Goal: Task Accomplishment & Management: Complete application form

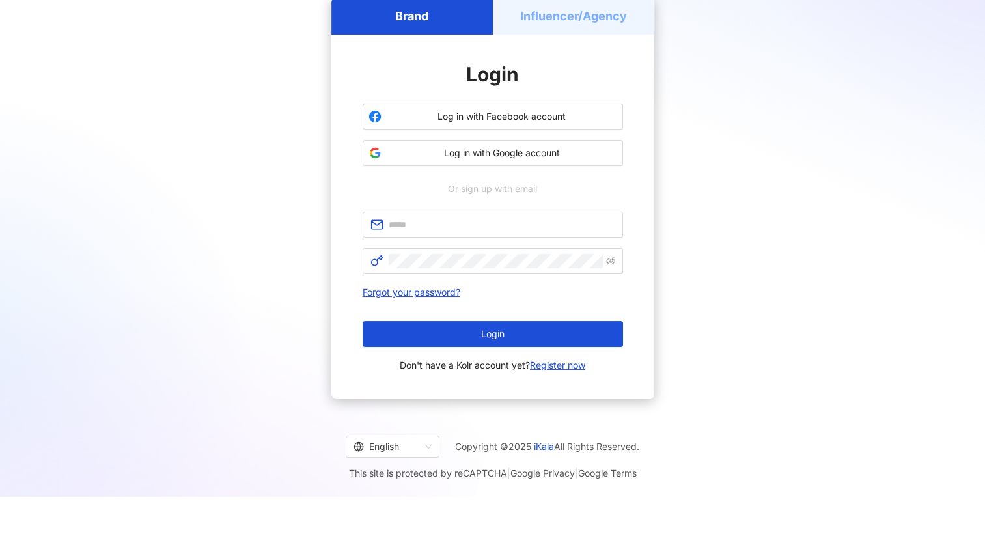
click at [558, 20] on h5 "Influencer/Agency" at bounding box center [573, 16] width 107 height 16
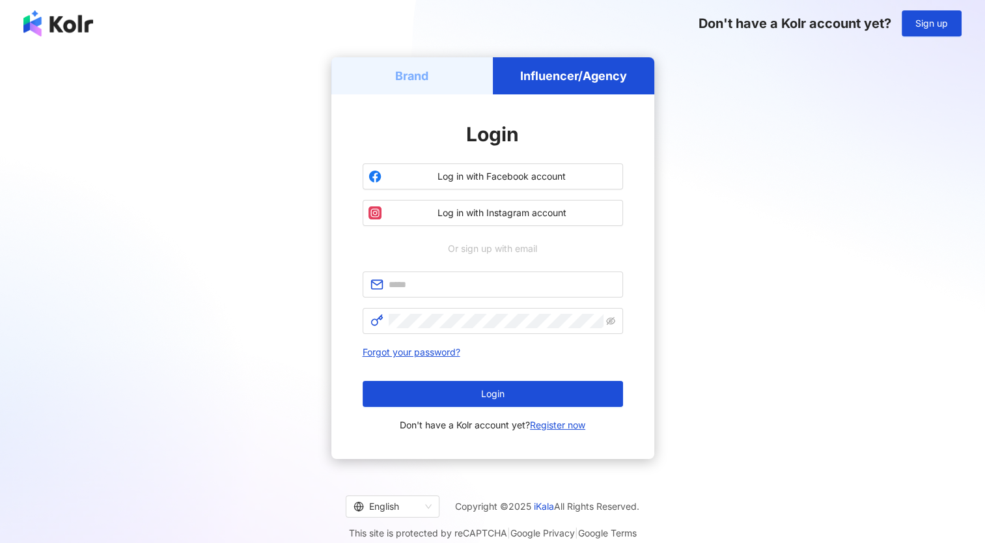
click at [435, 72] on div "Brand" at bounding box center [411, 75] width 161 height 37
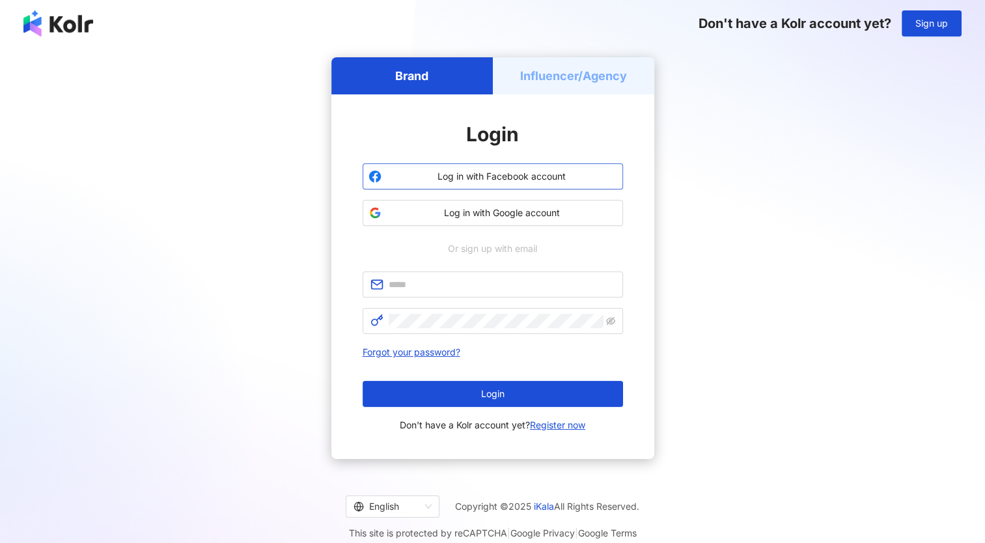
click at [502, 173] on span "Log in with Facebook account" at bounding box center [502, 176] width 230 height 13
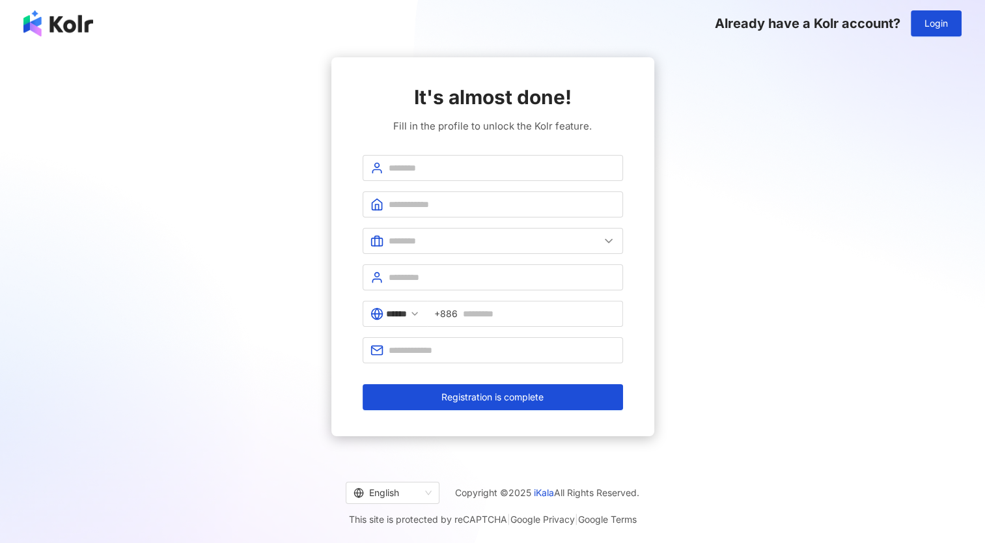
drag, startPoint x: 599, startPoint y: 358, endPoint x: 587, endPoint y: 375, distance: 20.6
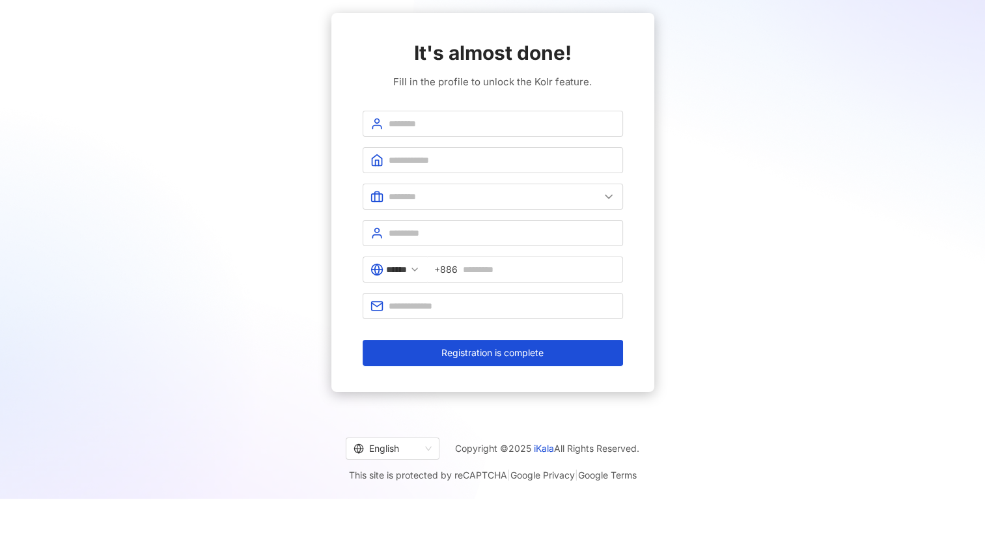
scroll to position [60, 0]
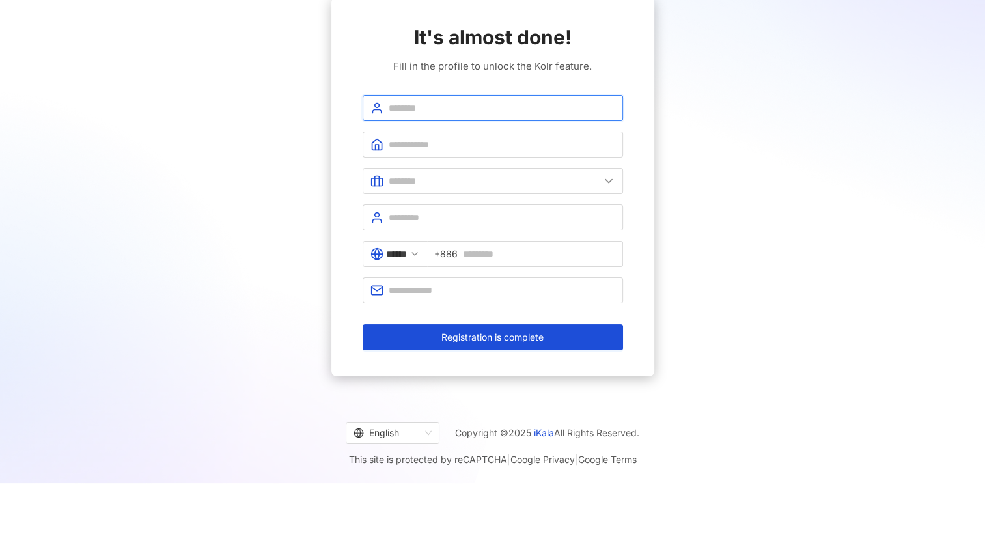
click at [467, 104] on input "text" at bounding box center [501, 108] width 226 height 14
type input "********"
click at [469, 147] on input "text" at bounding box center [501, 144] width 226 height 14
type input "**********"
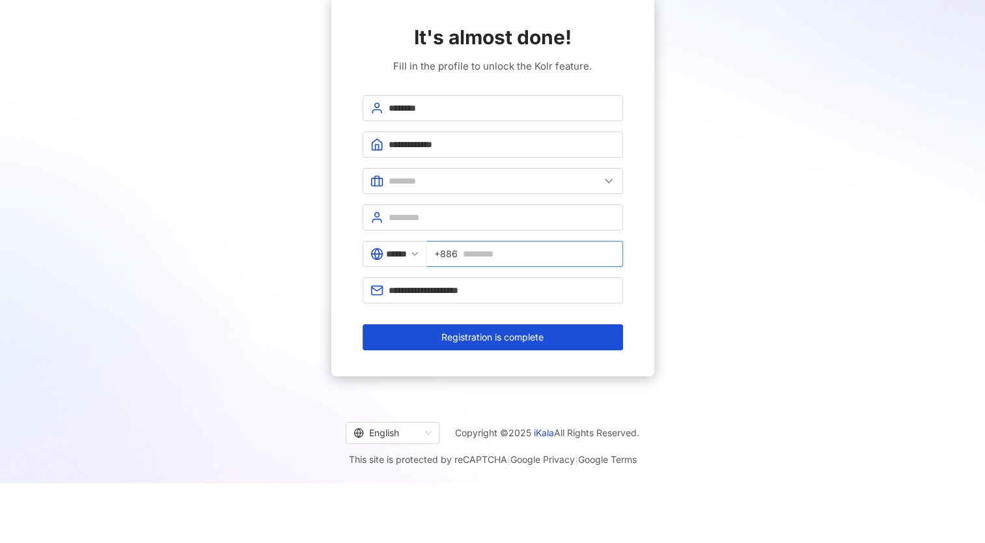
click at [482, 249] on input "text" at bounding box center [539, 254] width 152 height 14
click at [323, 311] on div "**********" at bounding box center [492, 186] width 953 height 379
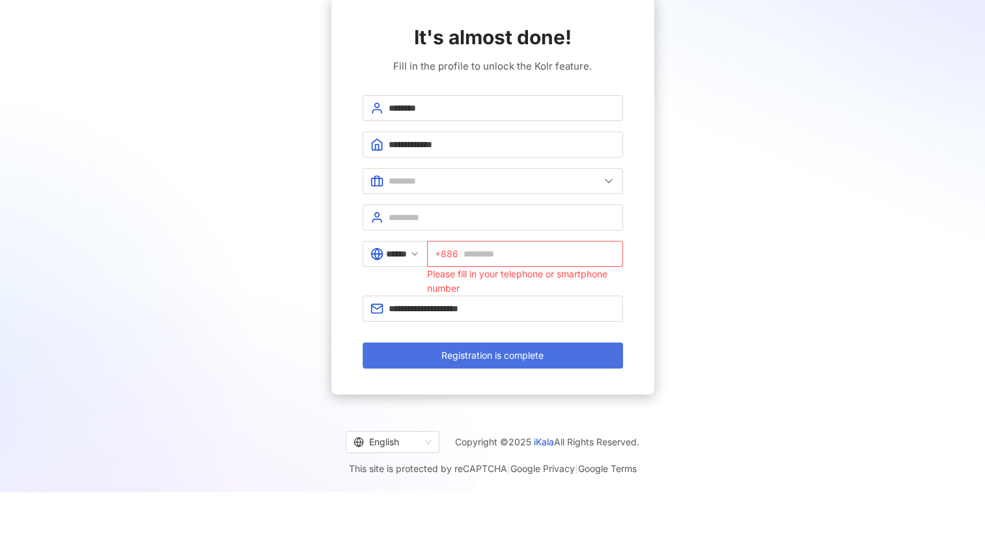
click at [393, 355] on button "Registration is complete" at bounding box center [492, 355] width 260 height 26
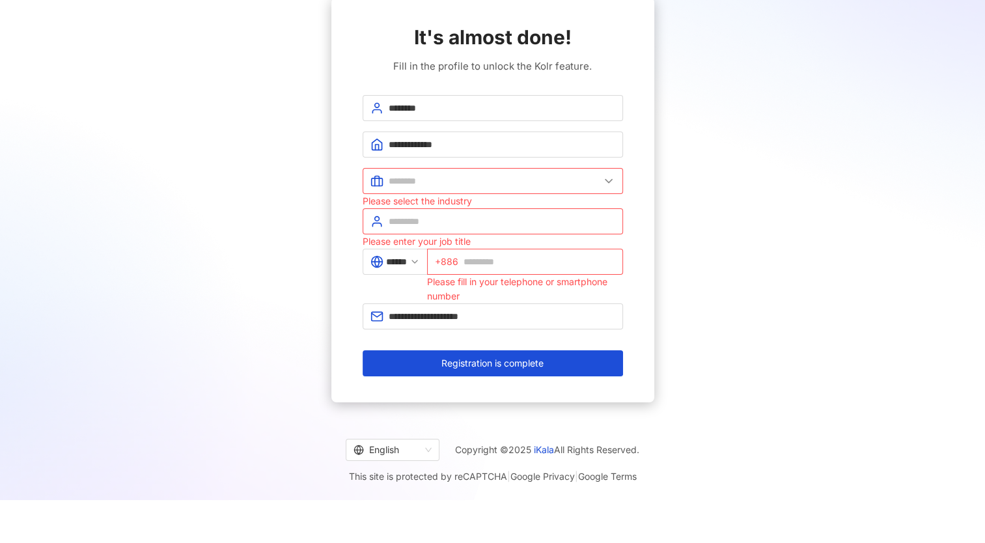
click at [444, 194] on div "Please select the industry" at bounding box center [492, 201] width 260 height 14
click at [450, 184] on input "text" at bounding box center [493, 181] width 211 height 14
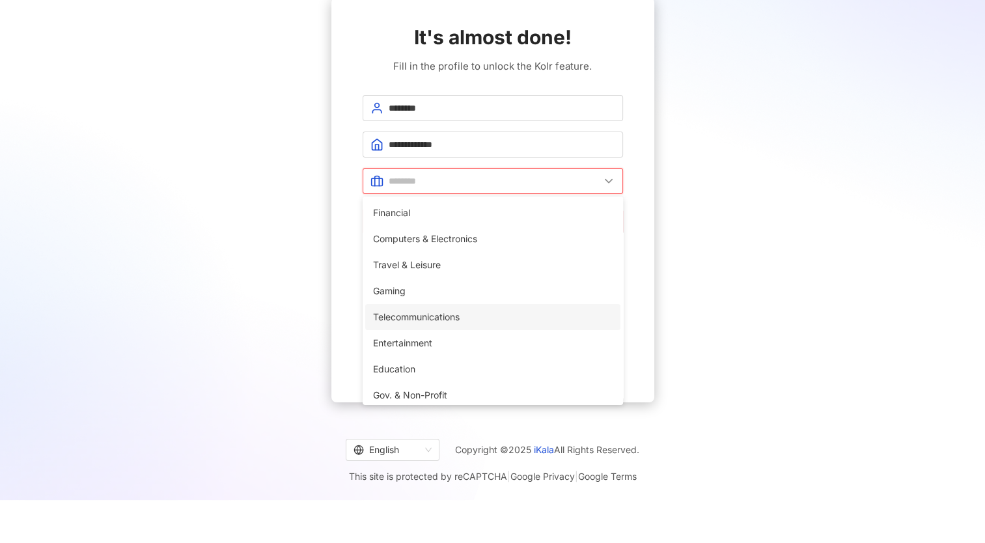
scroll to position [265, 0]
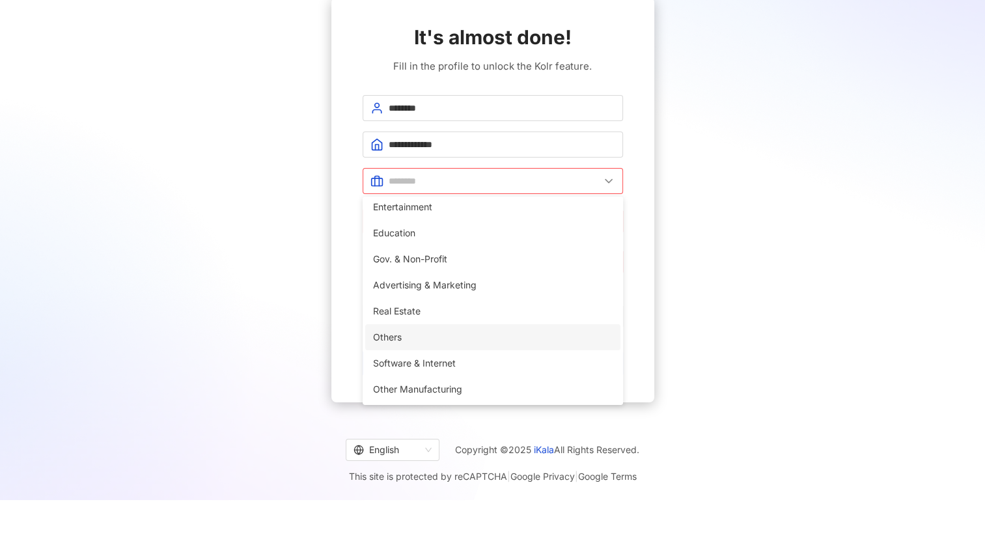
click at [421, 340] on span "Others" at bounding box center [492, 337] width 239 height 14
type input "******"
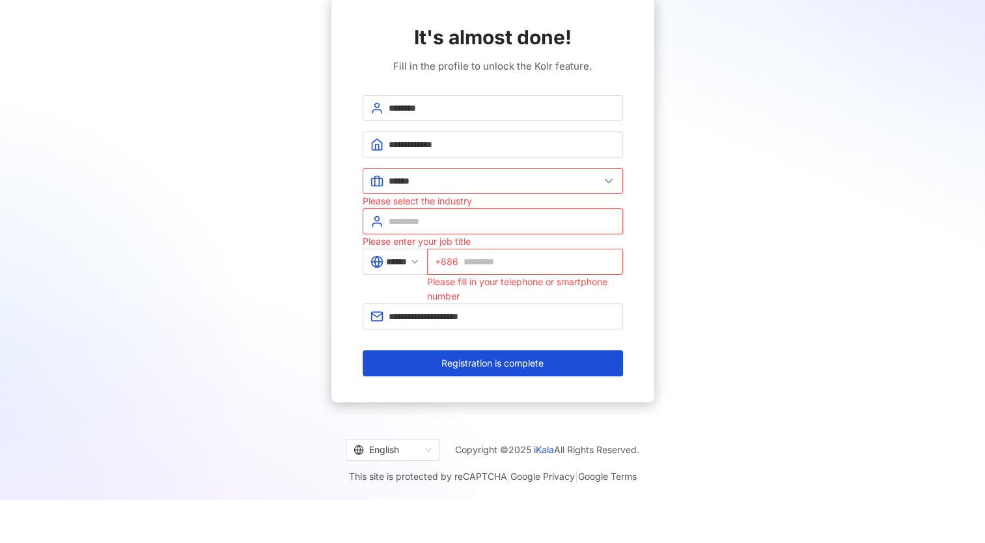
click at [435, 220] on input "text" at bounding box center [501, 221] width 226 height 14
type input "*"
type input "**********"
click at [420, 261] on icon at bounding box center [414, 261] width 10 height 10
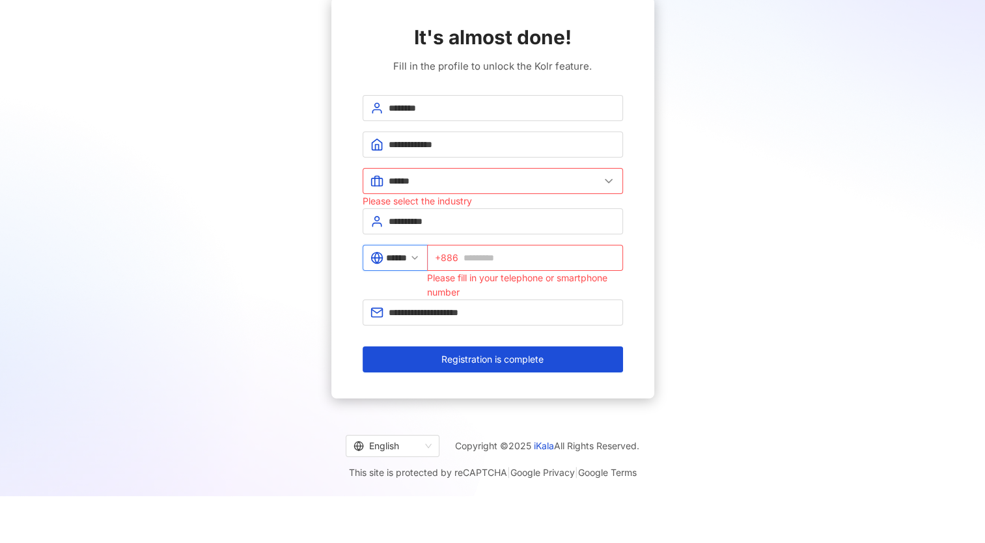
click at [407, 262] on input "******" at bounding box center [396, 258] width 21 height 14
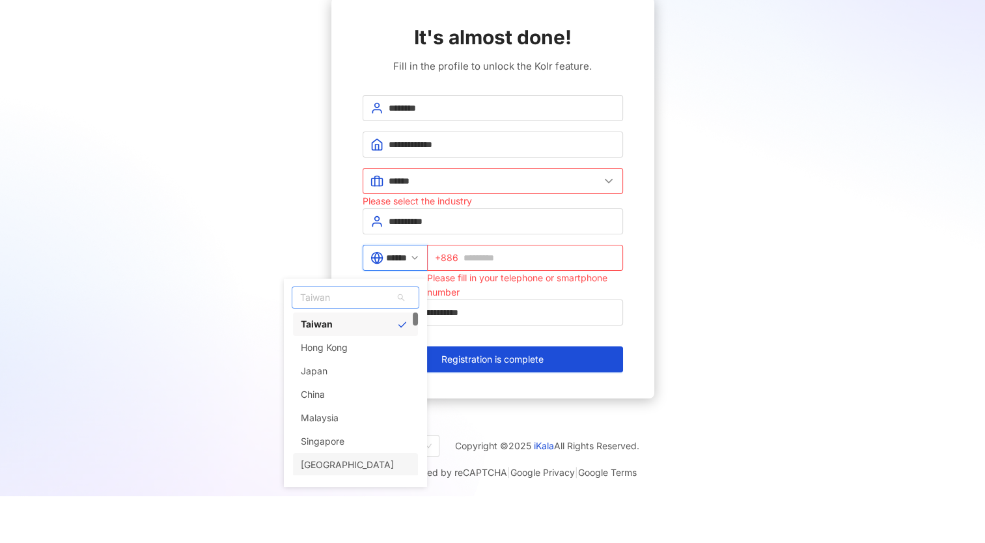
click at [359, 472] on div "[GEOGRAPHIC_DATA]" at bounding box center [355, 464] width 125 height 23
type input "********"
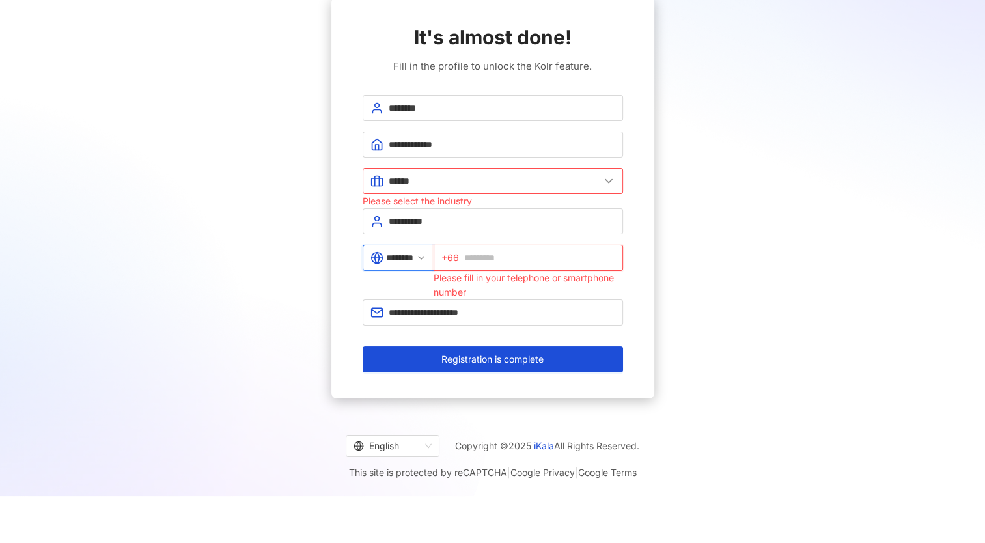
click at [484, 256] on input "text" at bounding box center [539, 258] width 151 height 14
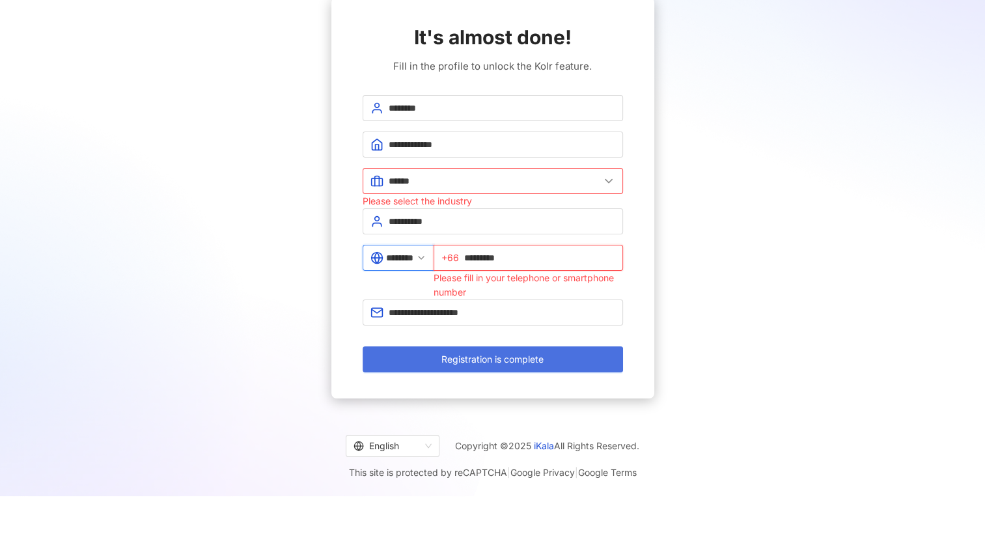
type input "*********"
click at [463, 368] on button "Registration is complete" at bounding box center [492, 359] width 260 height 26
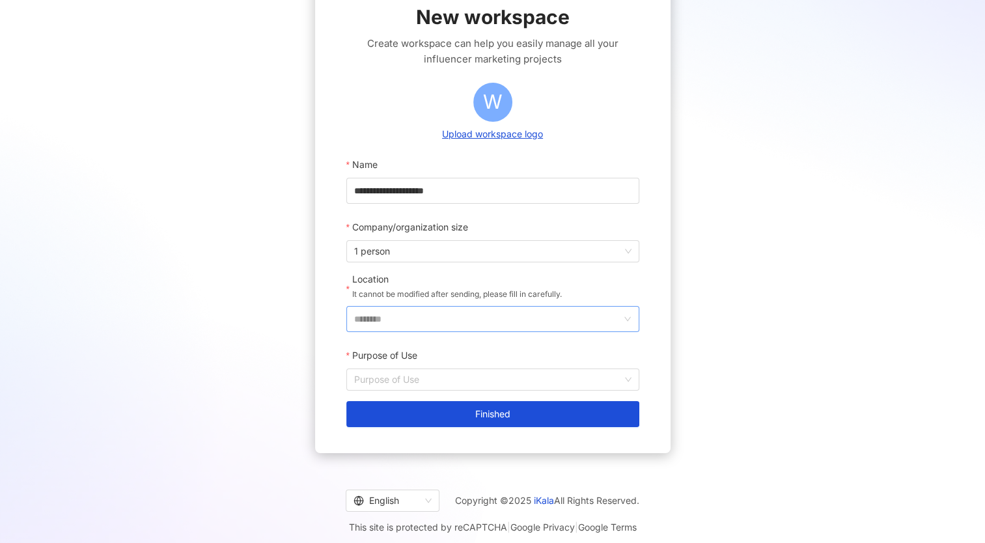
scroll to position [87, 0]
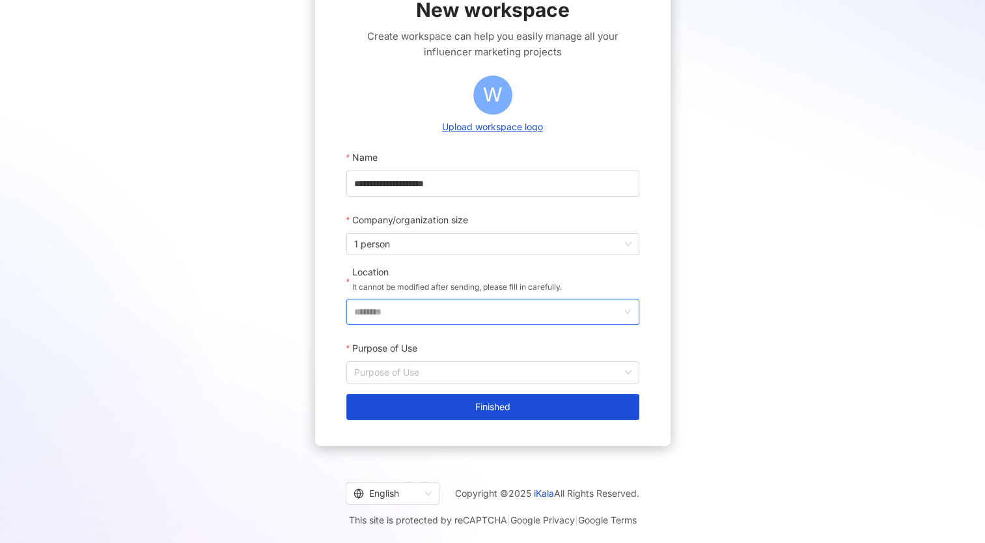
click at [473, 312] on input "********" at bounding box center [487, 311] width 267 height 25
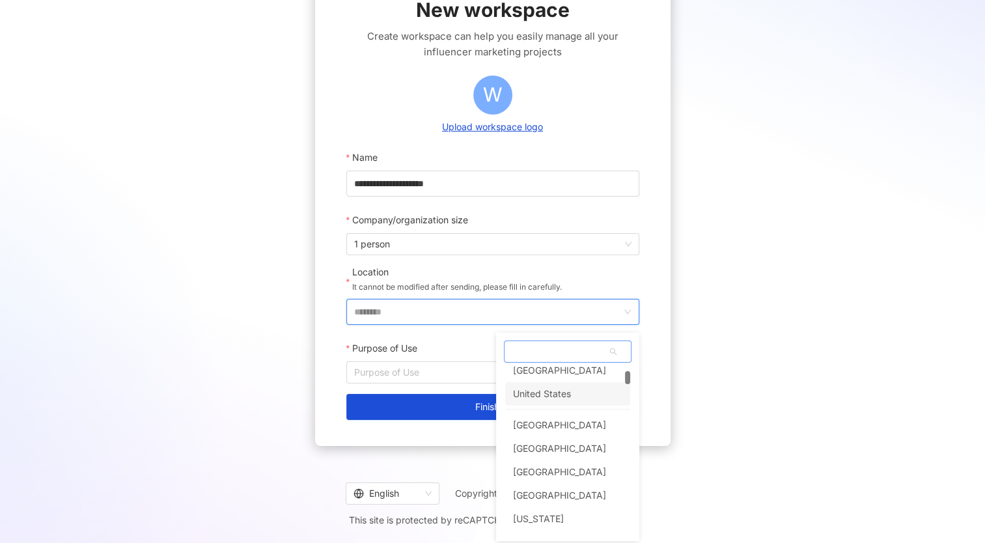
scroll to position [0, 0]
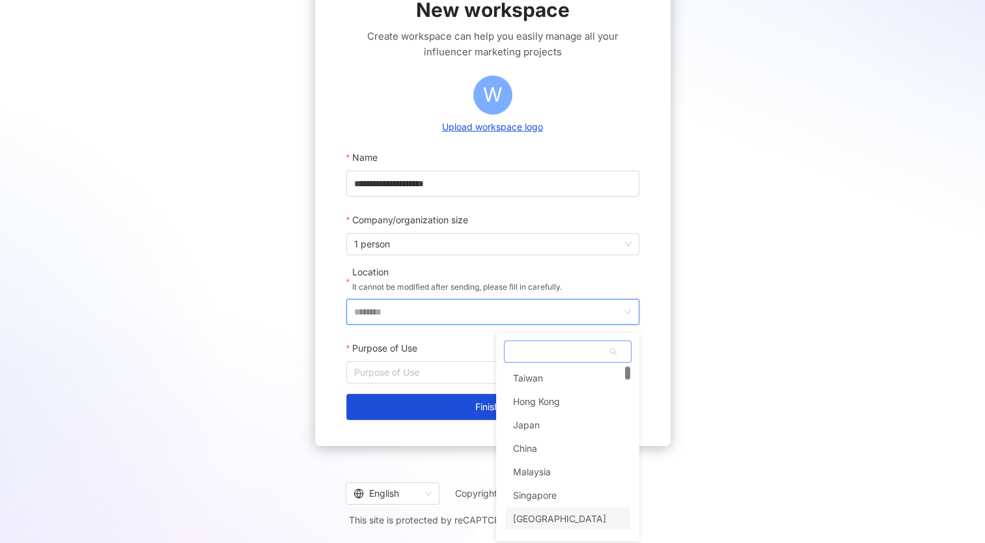
click at [559, 517] on div "[GEOGRAPHIC_DATA]" at bounding box center [567, 518] width 125 height 23
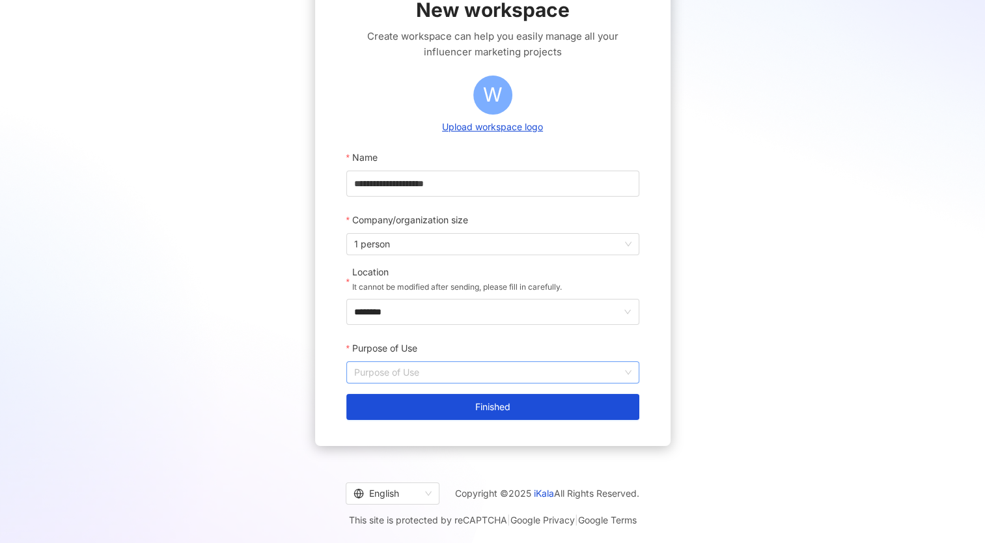
click at [406, 372] on input "Purpose of Use" at bounding box center [492, 372] width 277 height 21
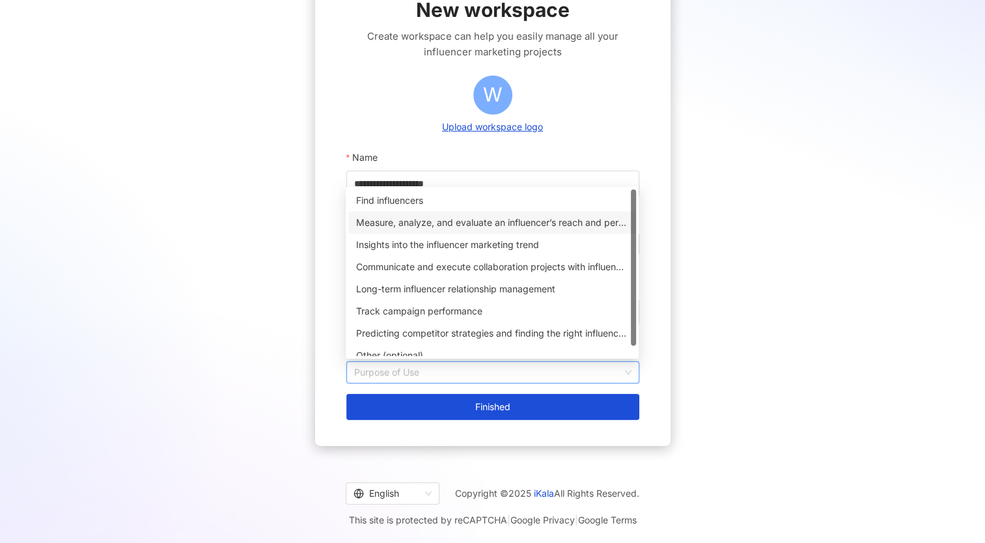
click at [448, 224] on div "Measure, analyze, and evaluate an influencer’s reach and performance on social …" at bounding box center [492, 222] width 272 height 14
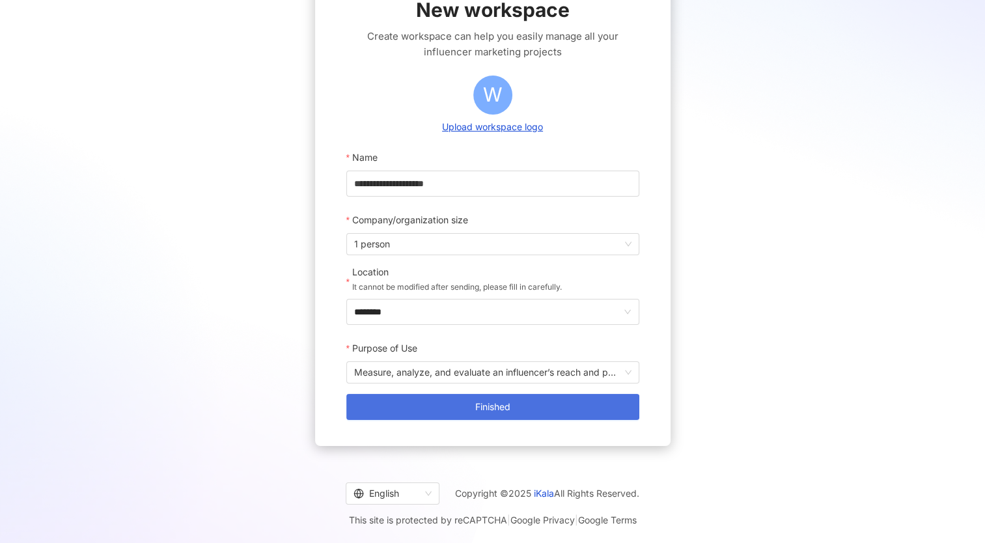
click at [433, 405] on button "Finished" at bounding box center [492, 407] width 293 height 26
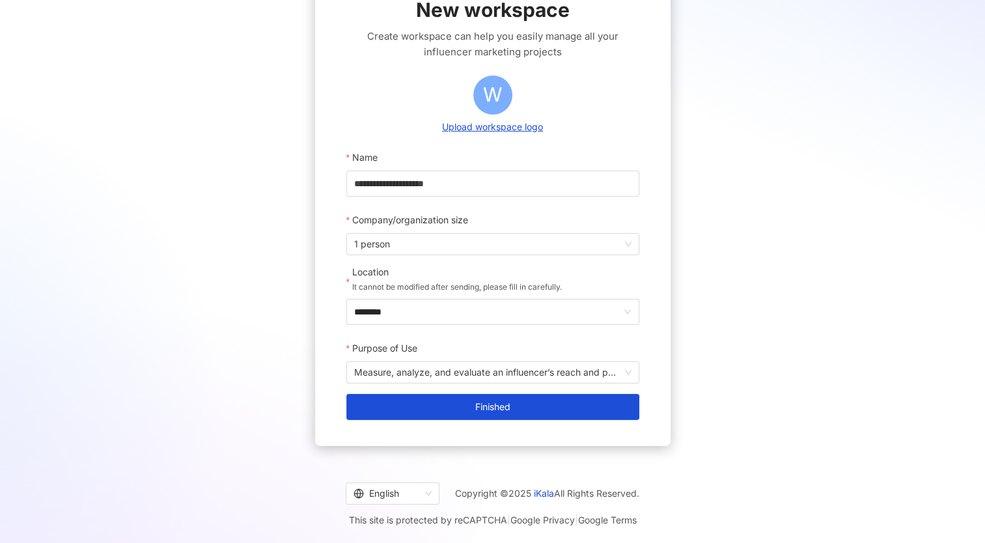
scroll to position [60, 0]
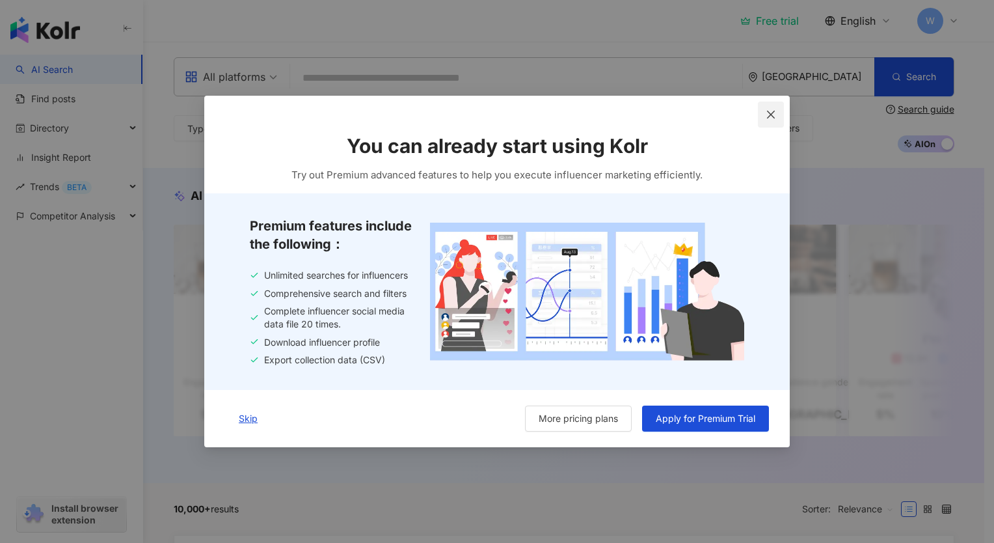
click at [772, 118] on icon "close" at bounding box center [771, 114] width 10 height 10
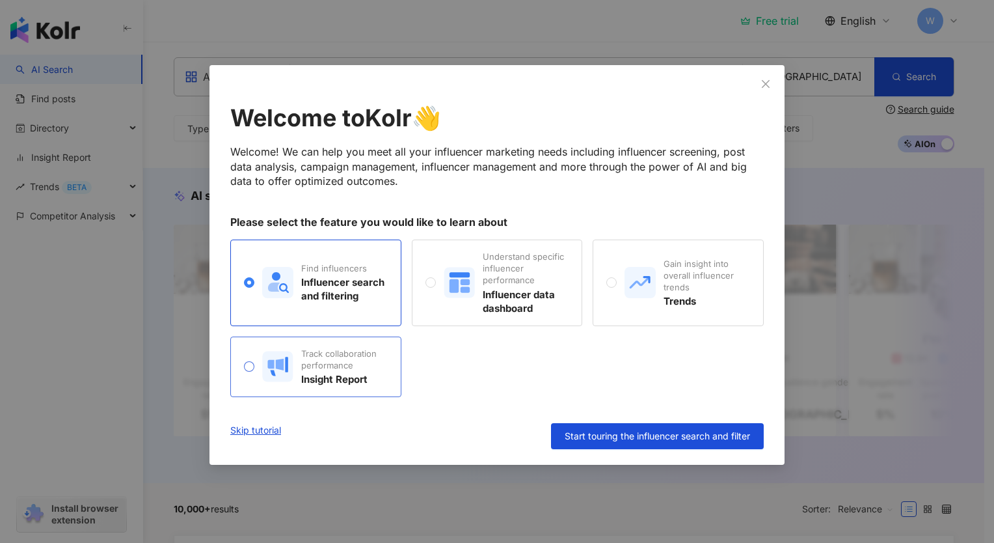
click at [325, 372] on div "Insight Report" at bounding box center [344, 379] width 86 height 14
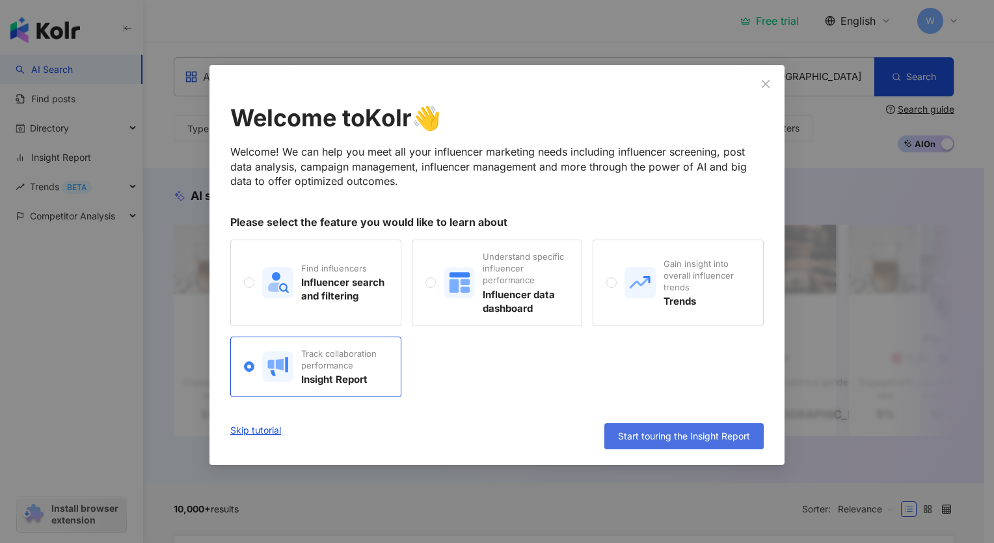
click at [711, 438] on span "Start touring the Insight Report" at bounding box center [684, 436] width 132 height 10
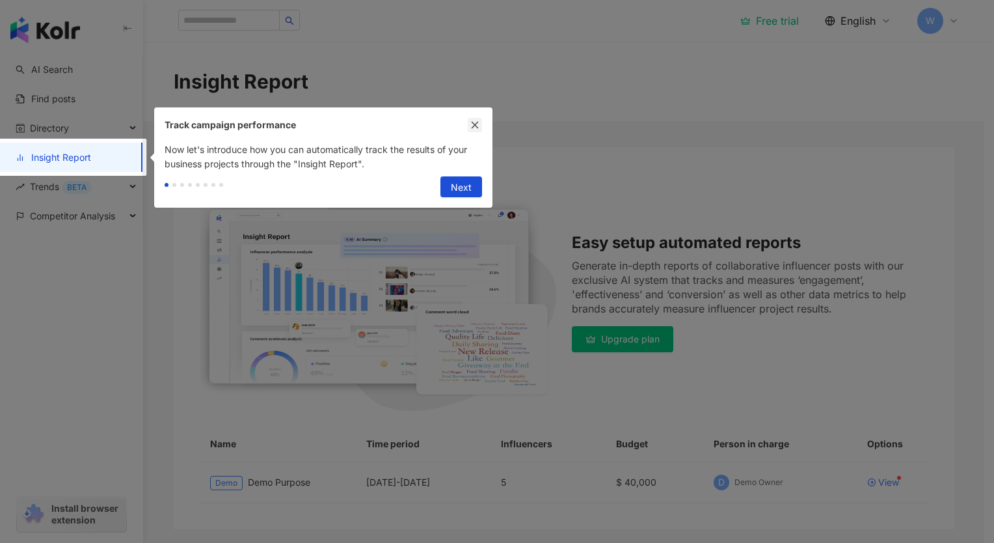
click at [476, 126] on icon "close" at bounding box center [475, 125] width 7 height 7
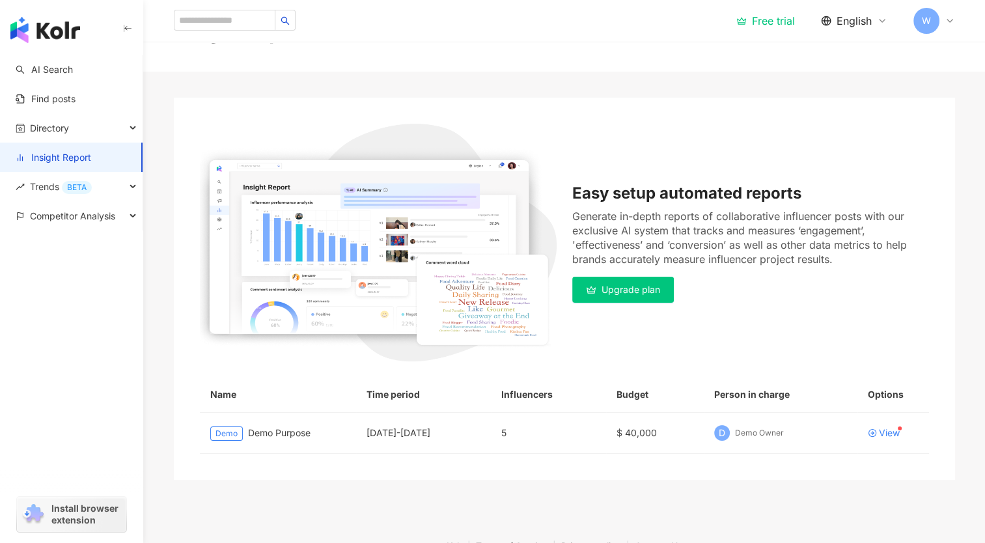
scroll to position [130, 0]
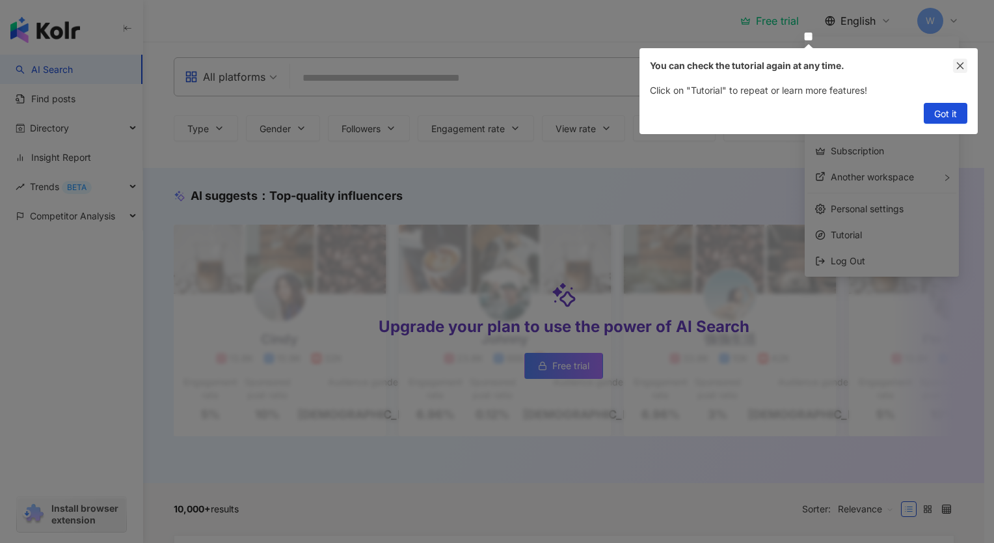
click at [962, 63] on icon "close" at bounding box center [960, 65] width 9 height 9
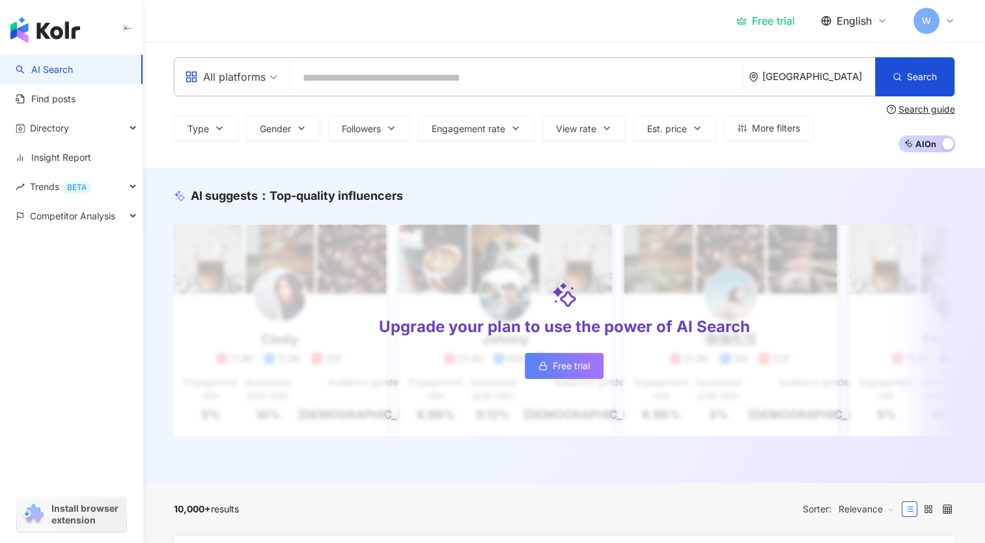
click at [347, 72] on input "search" at bounding box center [516, 78] width 442 height 25
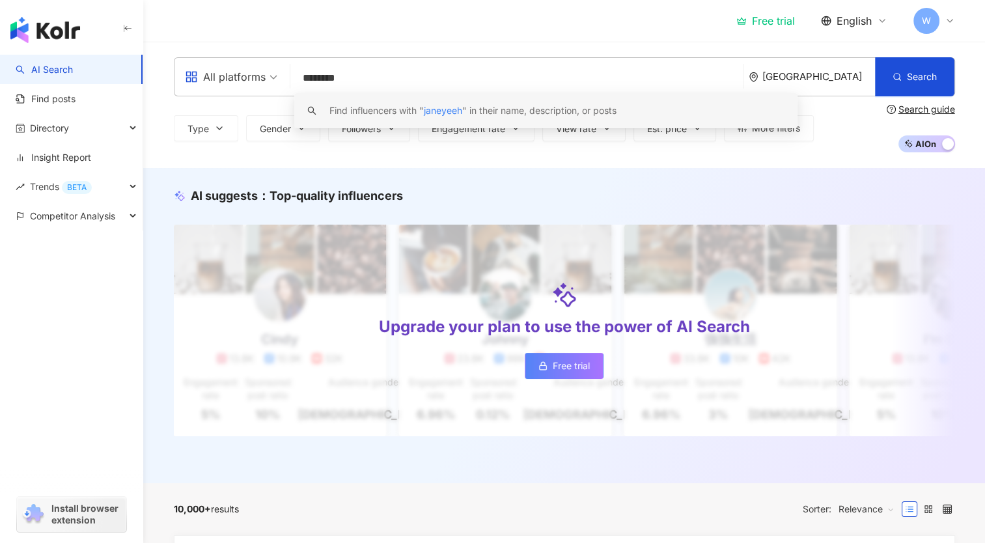
type input "*******"
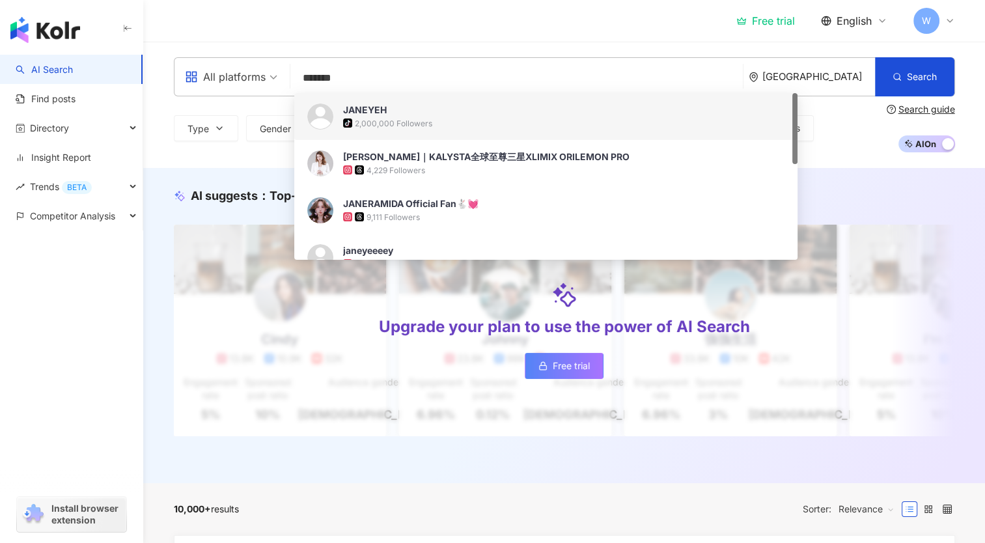
click at [433, 118] on div "tiktok-icon 2,000,000 Followers" at bounding box center [564, 122] width 442 height 13
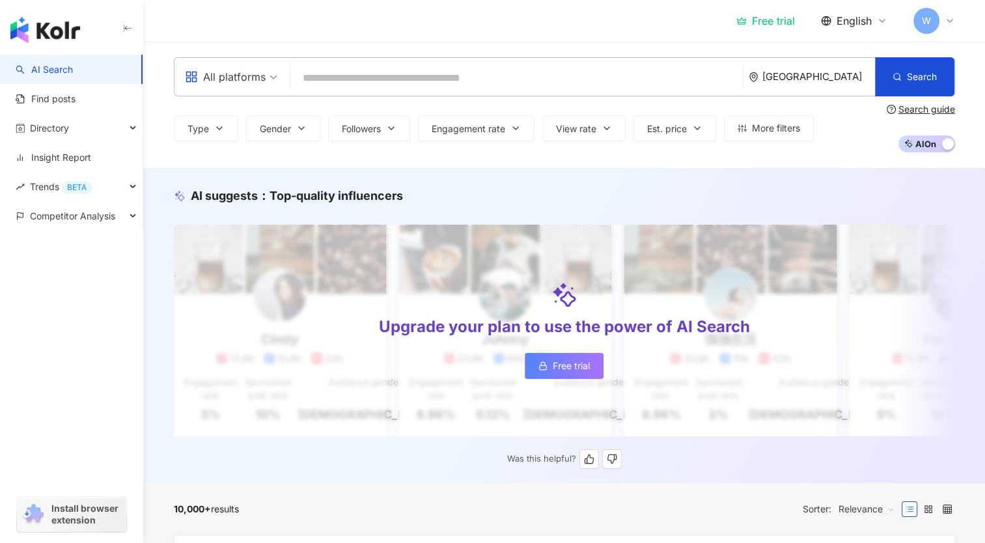
click at [494, 243] on div "Upgrade your plan to use the power of AI Search Free trial" at bounding box center [564, 329] width 781 height 211
click at [637, 132] on button "Est. price" at bounding box center [674, 128] width 83 height 26
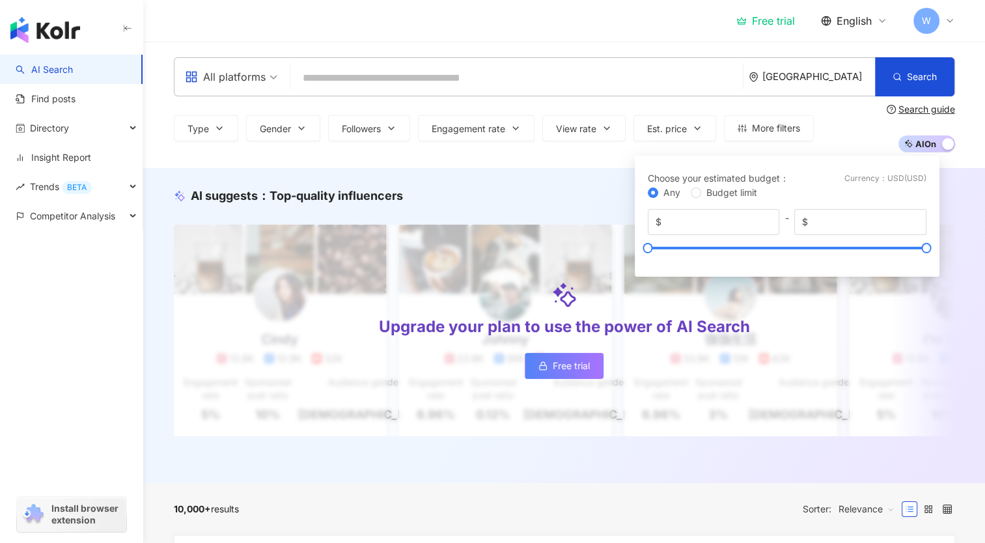
click at [414, 87] on input "search" at bounding box center [516, 78] width 442 height 25
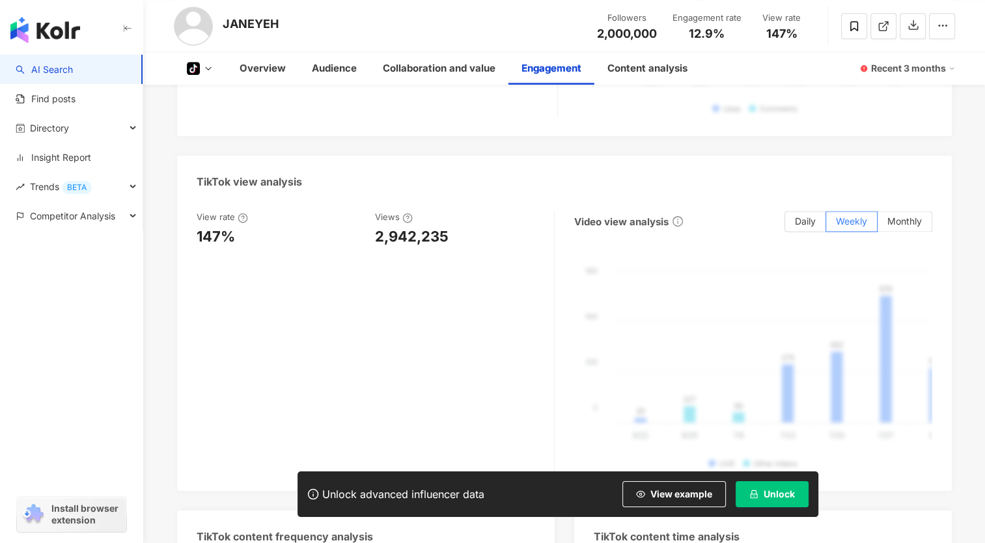
scroll to position [1692, 0]
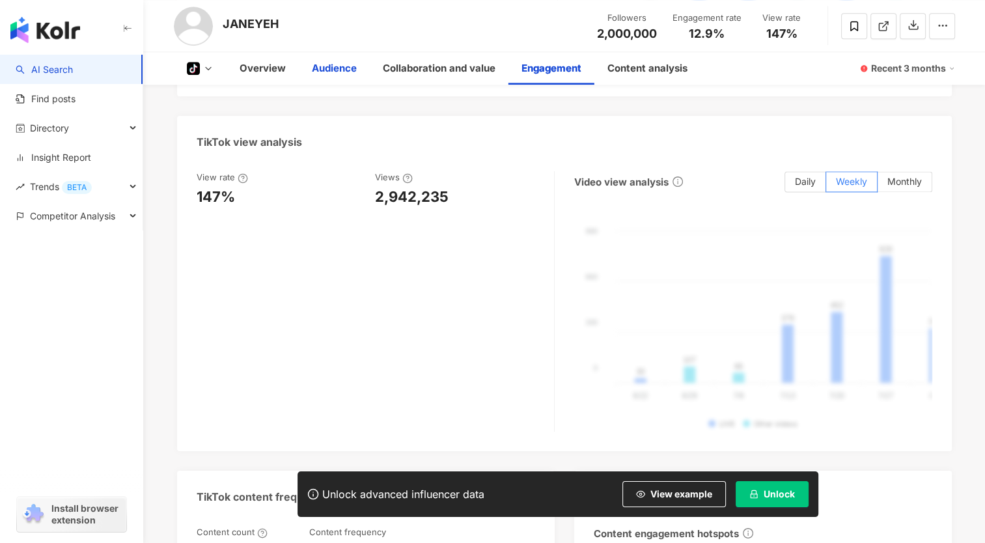
click at [342, 70] on div "Audience" at bounding box center [334, 69] width 45 height 16
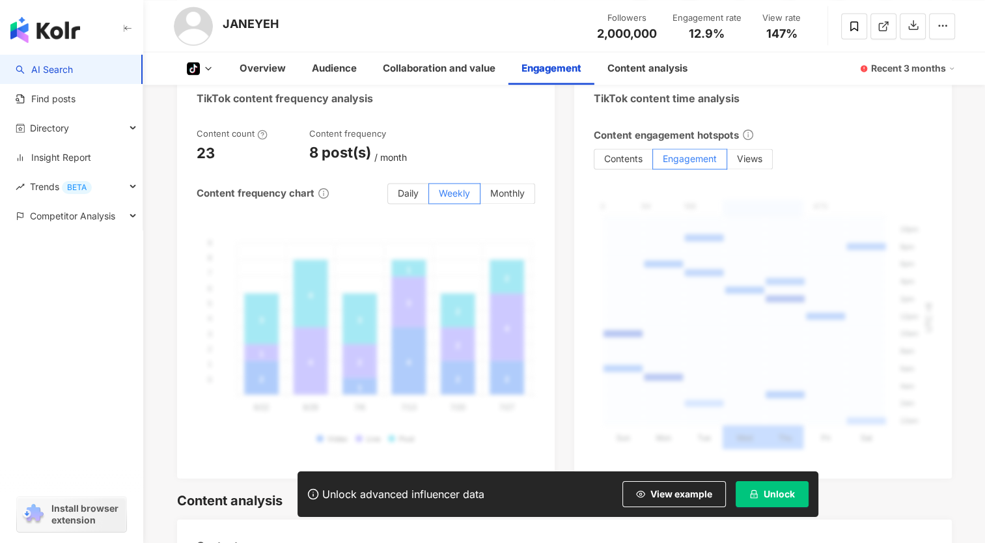
scroll to position [2017, 0]
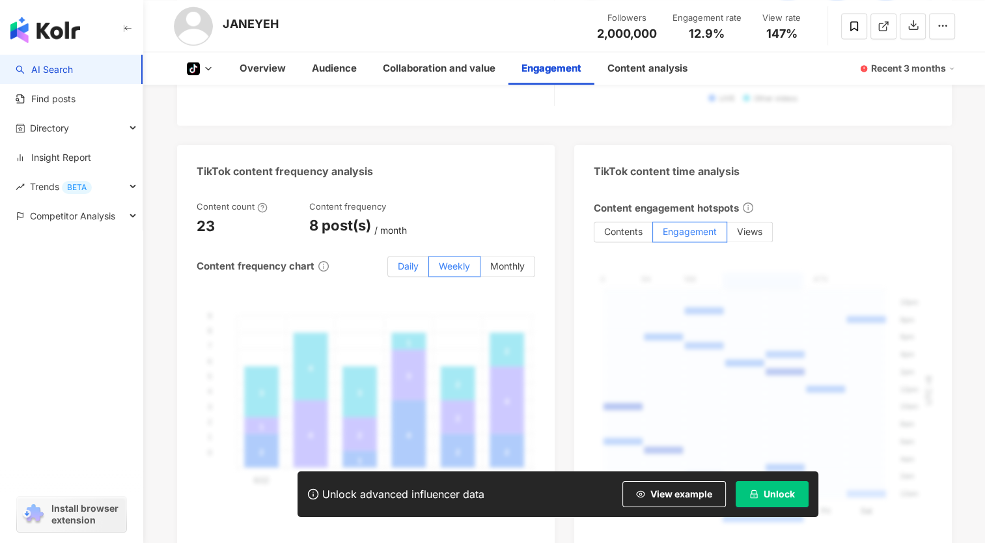
click at [406, 260] on span "Daily" at bounding box center [408, 265] width 21 height 11
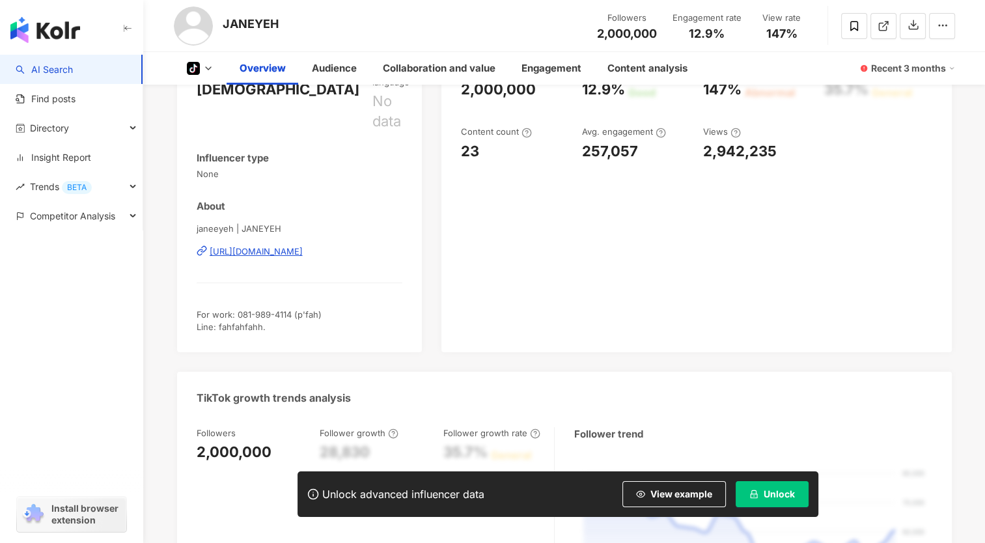
scroll to position [92, 0]
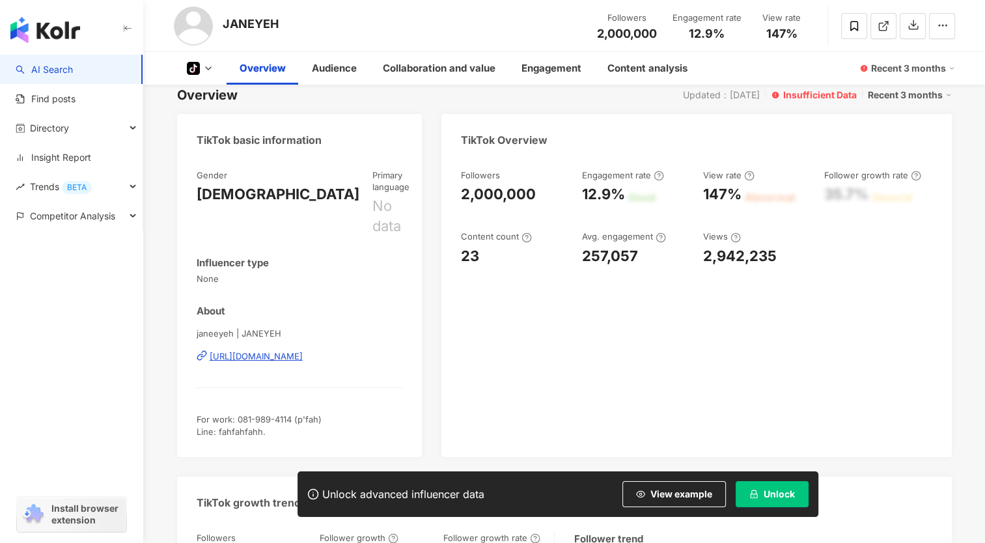
click at [194, 71] on icon at bounding box center [193, 68] width 7 height 9
click at [130, 31] on icon "button" at bounding box center [127, 28] width 10 height 10
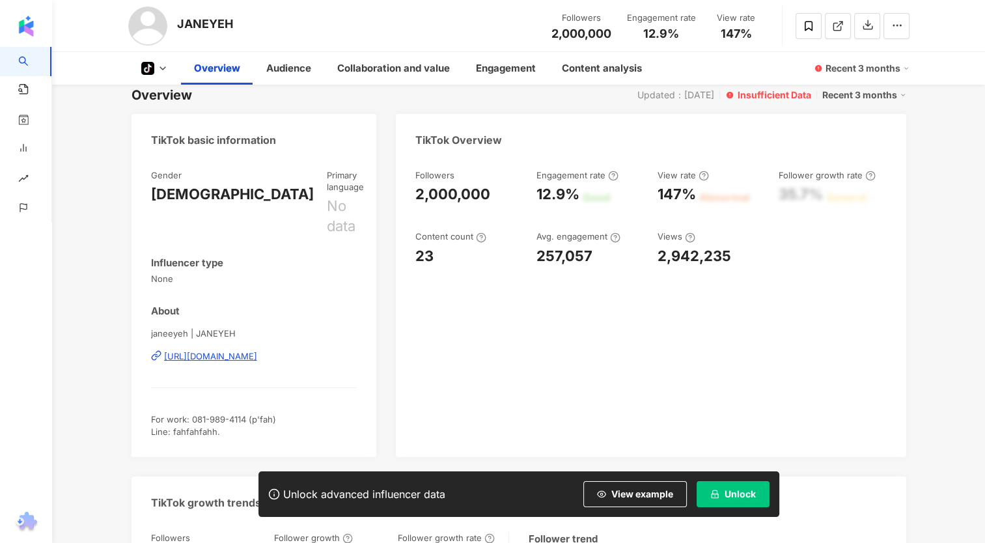
scroll to position [1692, 0]
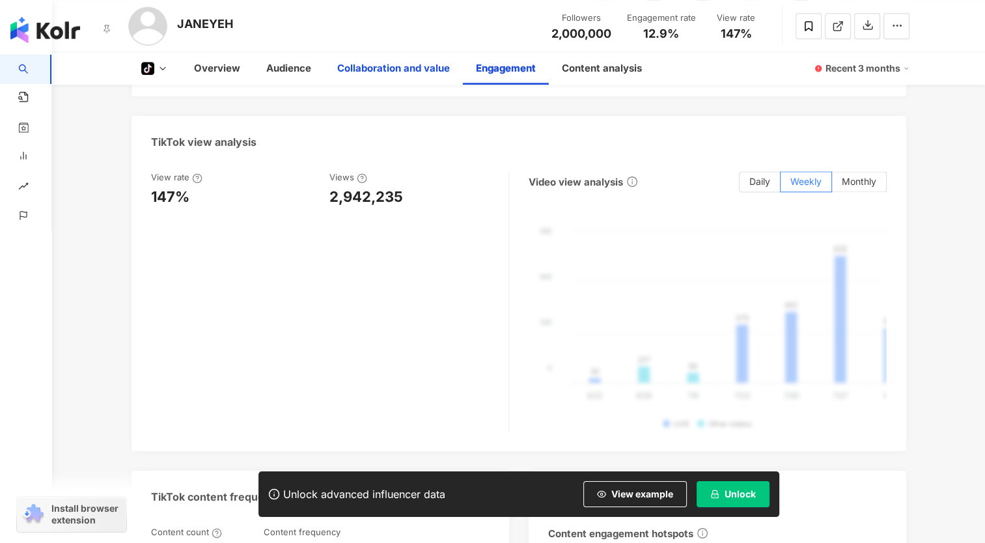
click at [34, 100] on link "Find posts" at bounding box center [38, 96] width 40 height 25
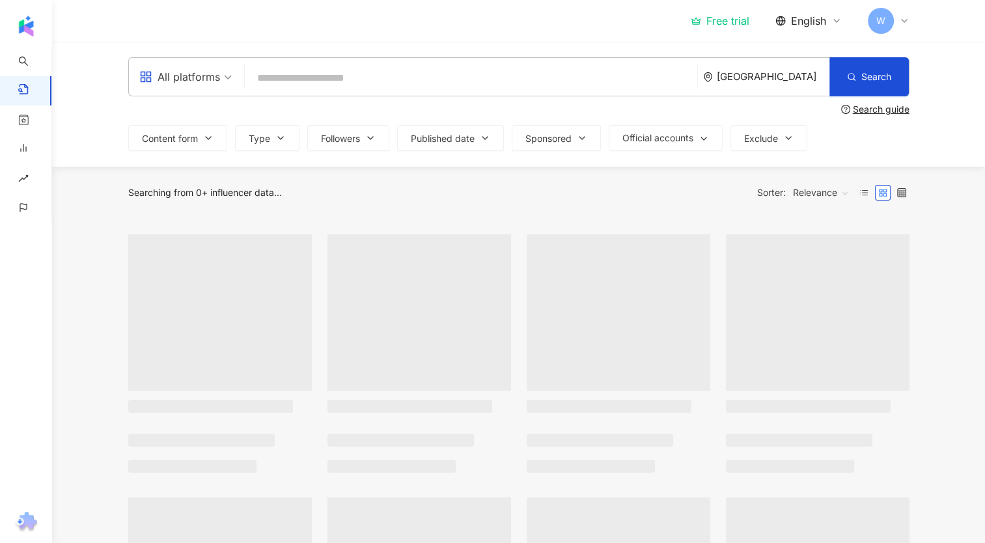
click at [292, 83] on input "search" at bounding box center [471, 78] width 442 height 28
click at [208, 81] on div "All platforms" at bounding box center [179, 76] width 81 height 21
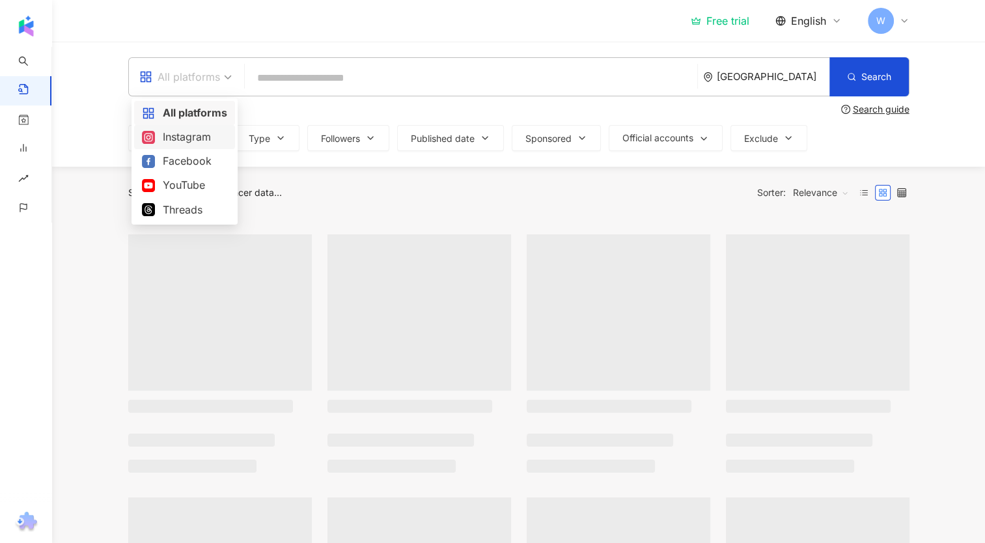
click at [201, 133] on div "Instagram" at bounding box center [184, 137] width 85 height 16
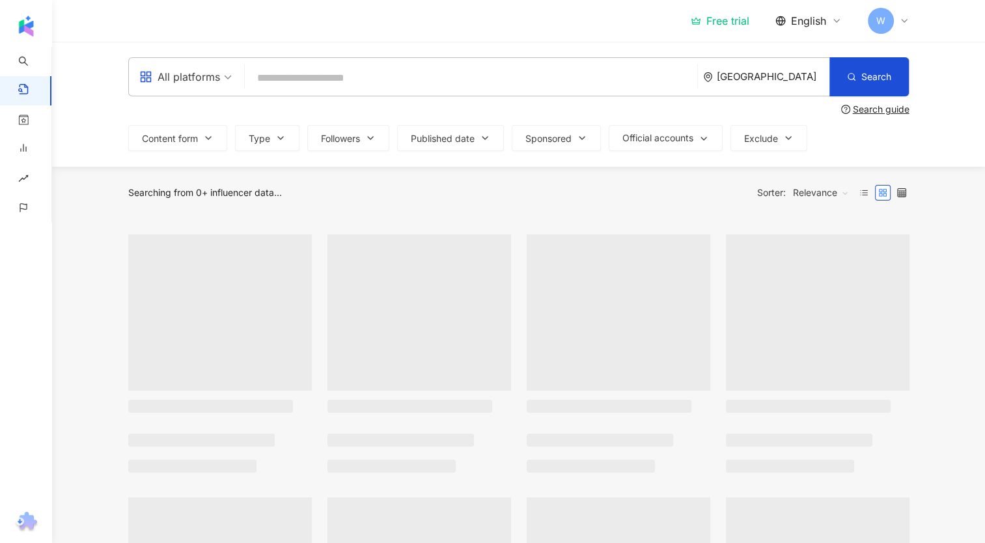
click at [294, 82] on input "search" at bounding box center [471, 78] width 442 height 28
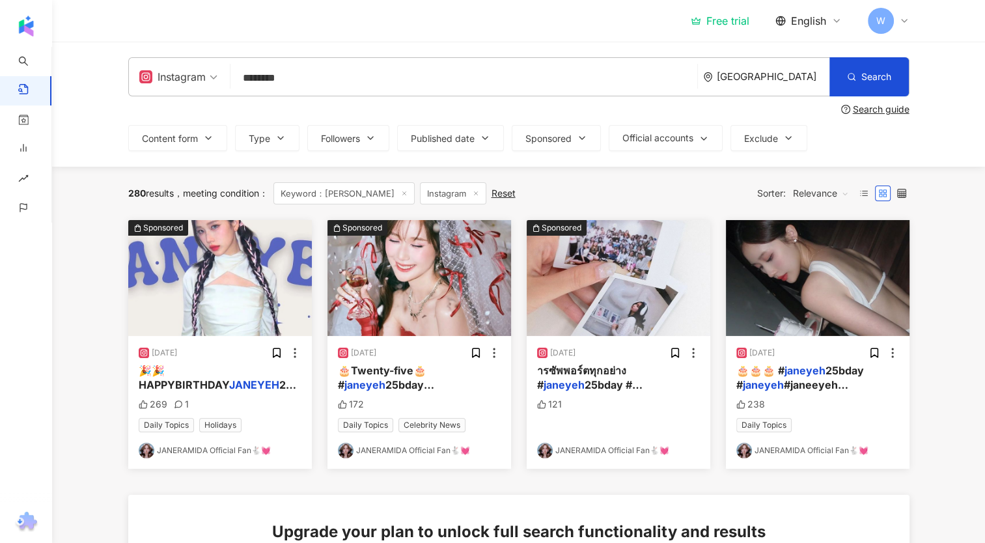
click at [303, 77] on input "********" at bounding box center [464, 78] width 456 height 28
click at [355, 139] on span "Followers" at bounding box center [340, 138] width 39 height 10
click at [843, 70] on button "Search" at bounding box center [868, 76] width 79 height 39
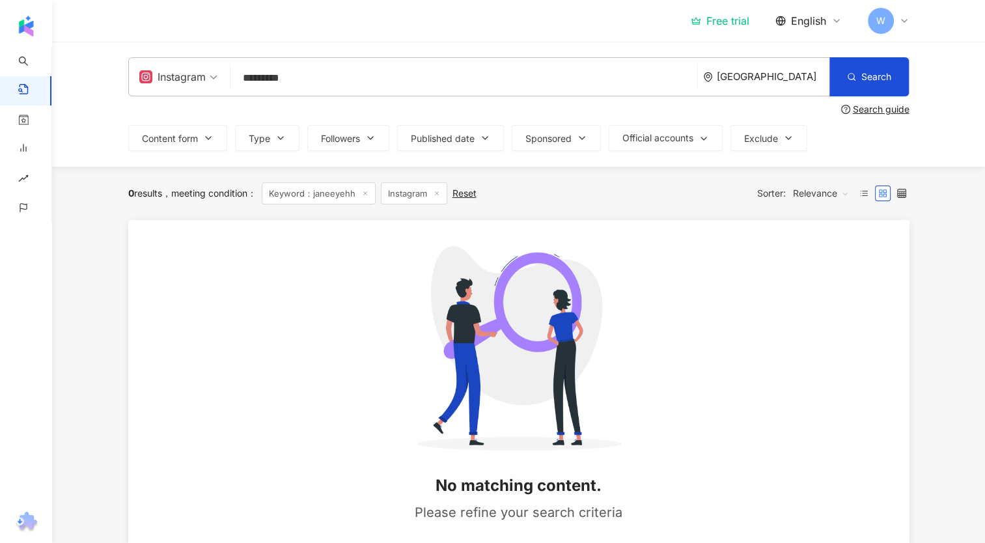
click at [296, 82] on input "*********" at bounding box center [464, 78] width 456 height 28
click at [847, 74] on icon "button" at bounding box center [851, 76] width 9 height 9
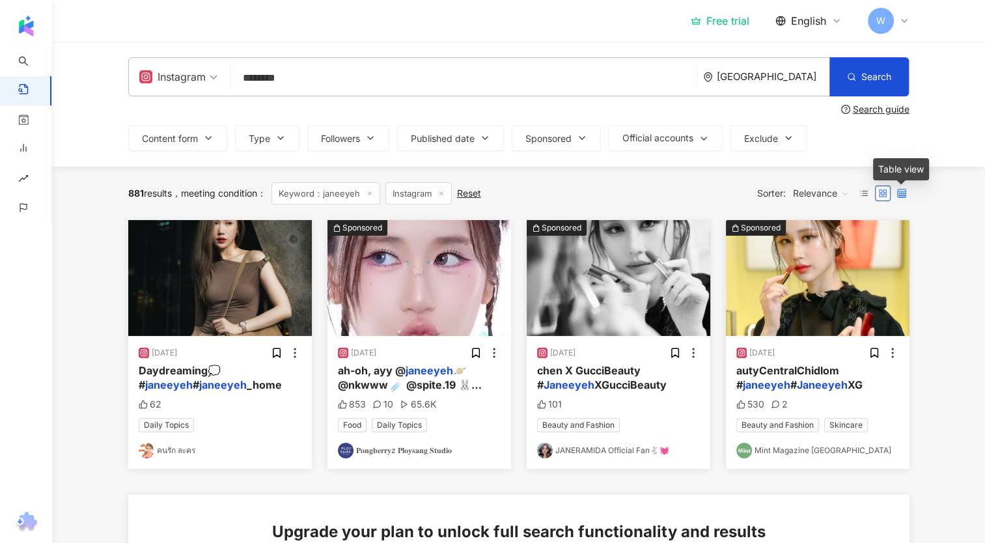
click at [901, 189] on icon at bounding box center [901, 193] width 9 height 9
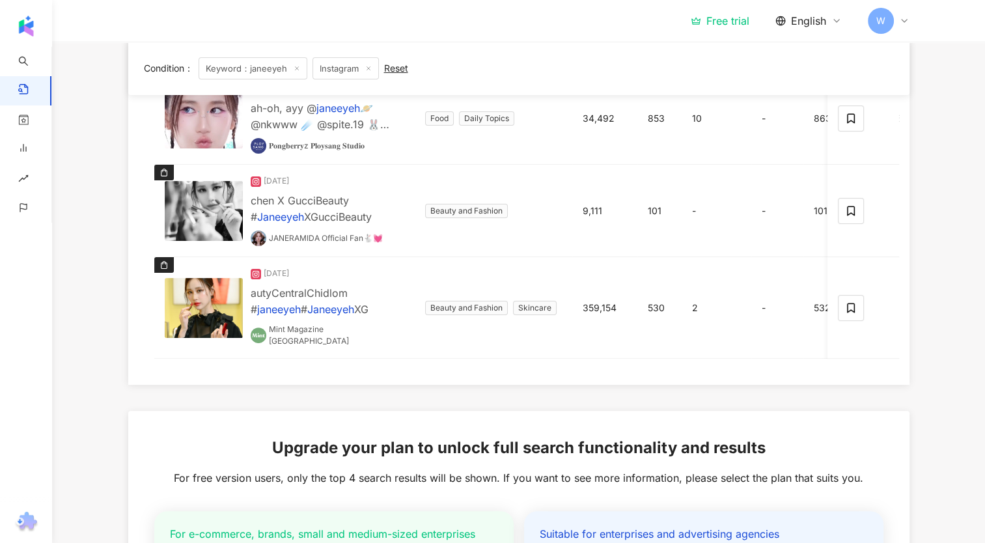
scroll to position [195, 0]
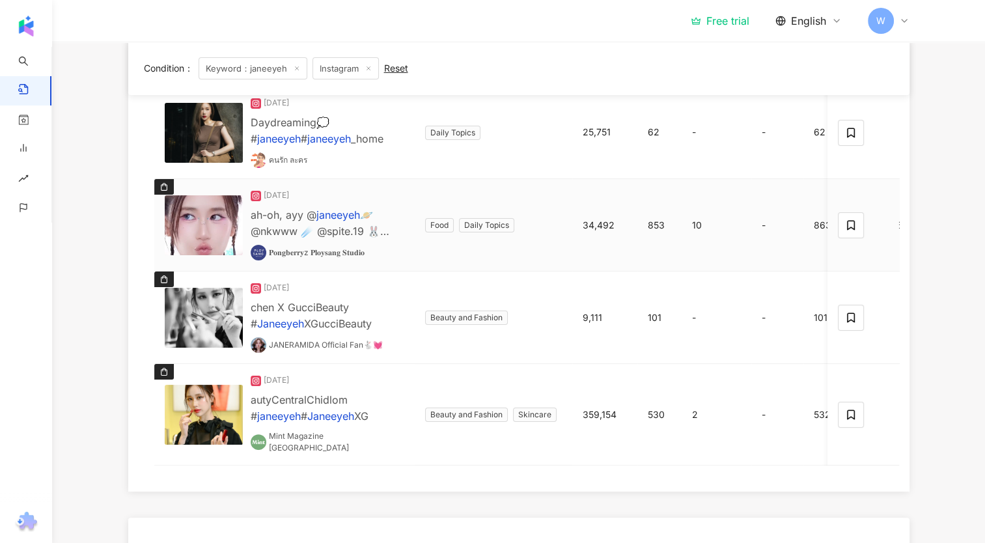
click at [344, 210] on mark "janeeyeh" at bounding box center [338, 214] width 44 height 13
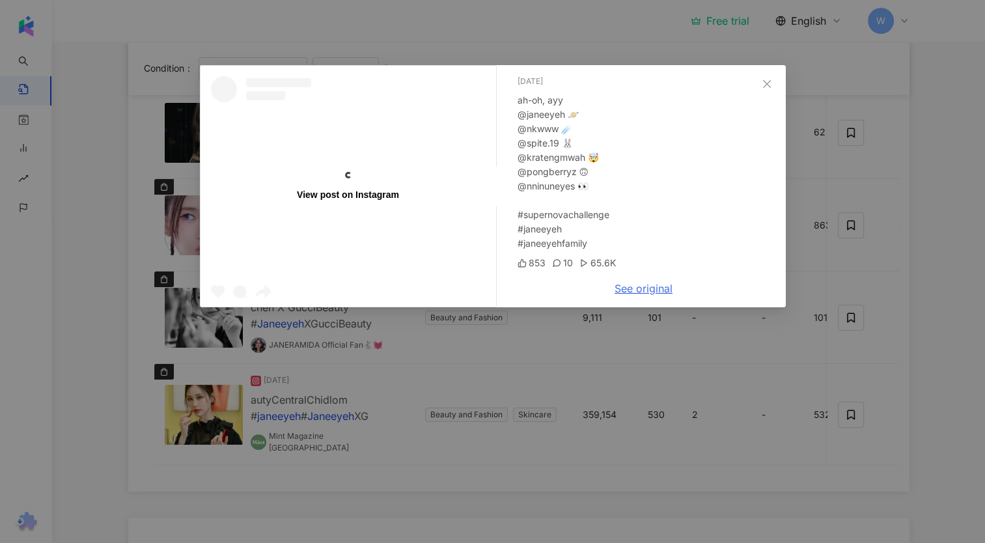
scroll to position [455, 0]
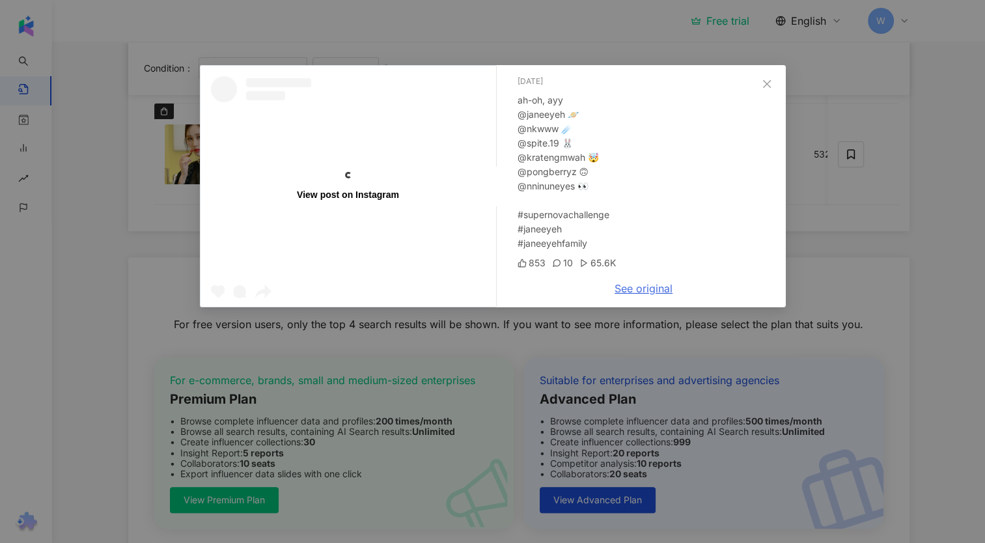
click at [633, 284] on link "See original" at bounding box center [643, 288] width 58 height 13
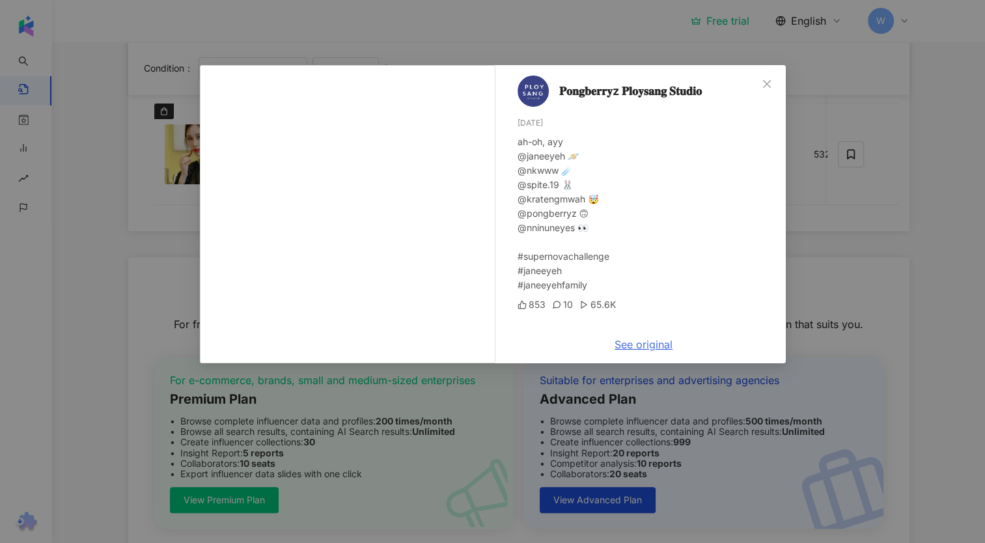
scroll to position [0, 0]
click at [946, 197] on div "𝐏𝐨𝐧𝐠𝐛𝐞𝐫𝐫𝐲z 𝐏𝐥𝐨𝐲𝐬𝐚𝐧𝐠 𝐒𝐭𝐮𝐝𝐢𝐨 [DATE] ah-oh, ayy @janeeyeh 🪐 @nkwww ☄️ @spite.19 🐰 …" at bounding box center [492, 271] width 985 height 543
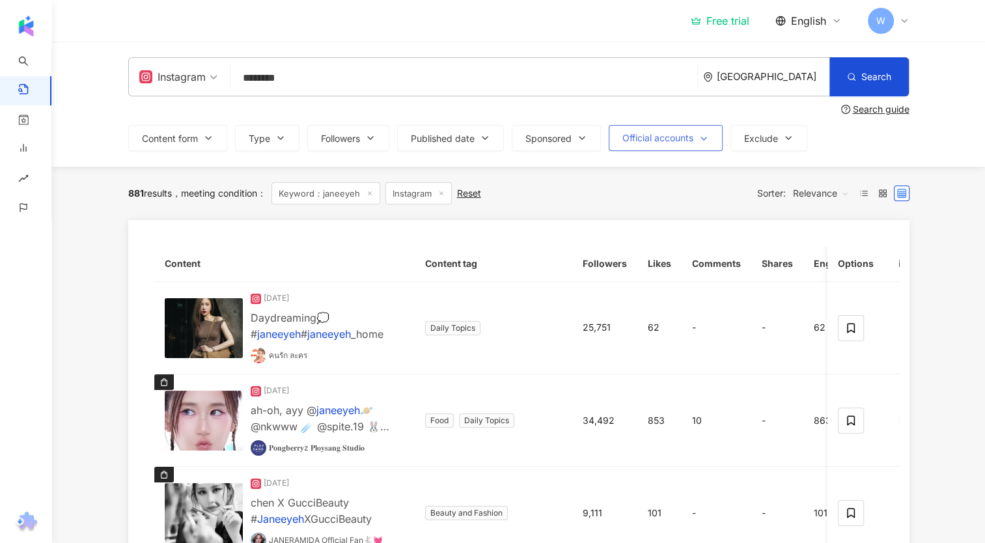
click at [671, 144] on button "Official accounts" at bounding box center [665, 138] width 114 height 26
click at [678, 206] on label "Show" at bounding box center [658, 207] width 74 height 14
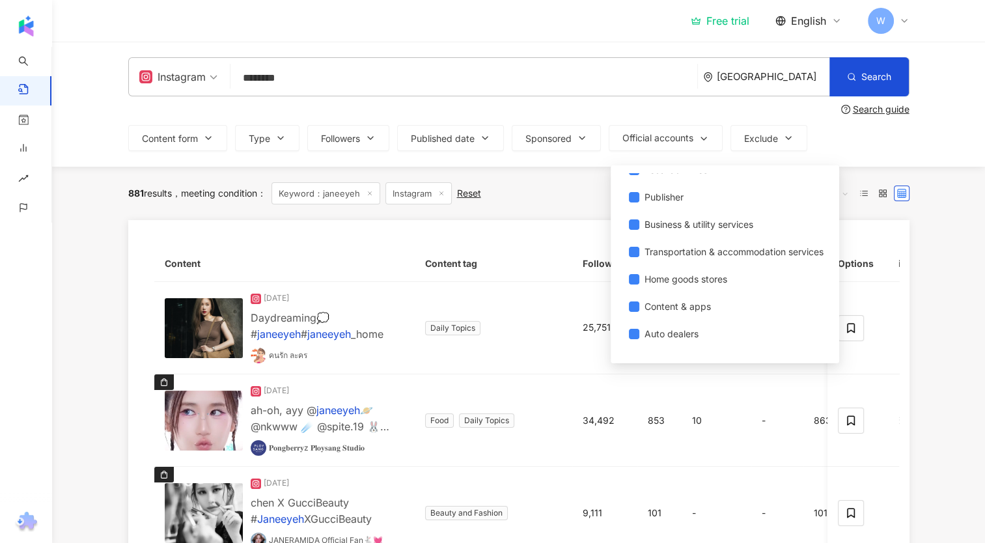
scroll to position [374, 0]
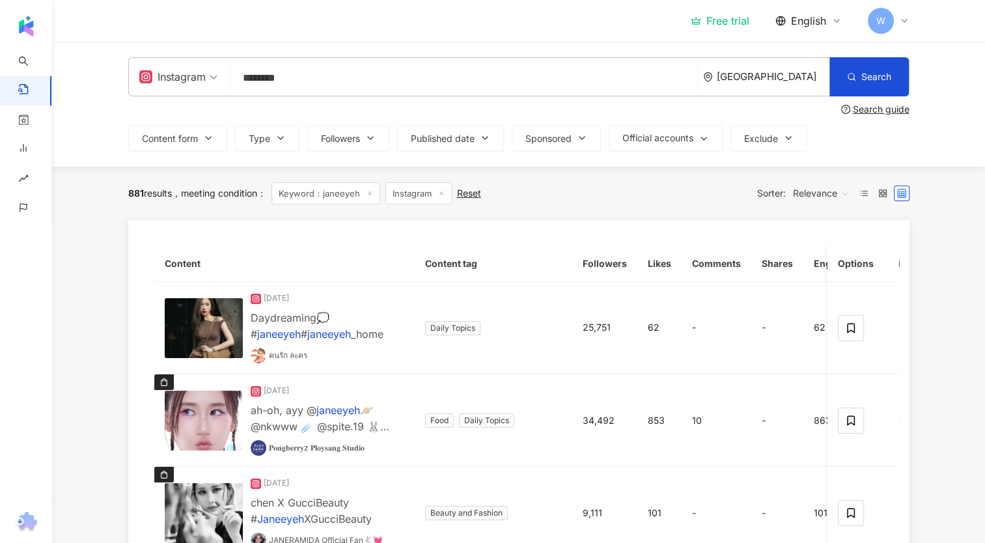
click at [329, 146] on button "Followers" at bounding box center [348, 138] width 82 height 26
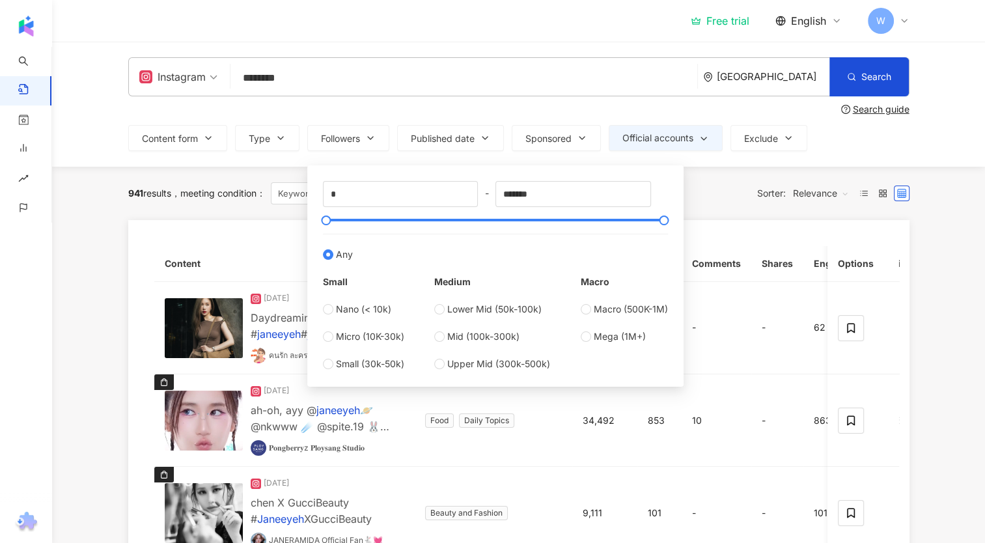
click at [241, 179] on div "941 results meeting condition ： Keyword：[PERSON_NAME] Instagram Show: Official …" at bounding box center [518, 193] width 781 height 53
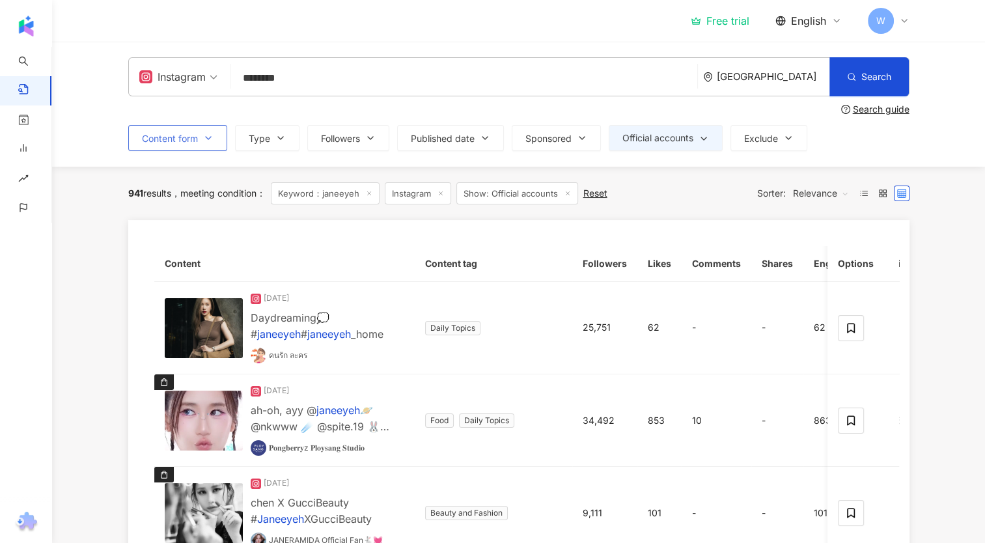
click at [188, 139] on span "Content form" at bounding box center [170, 138] width 56 height 10
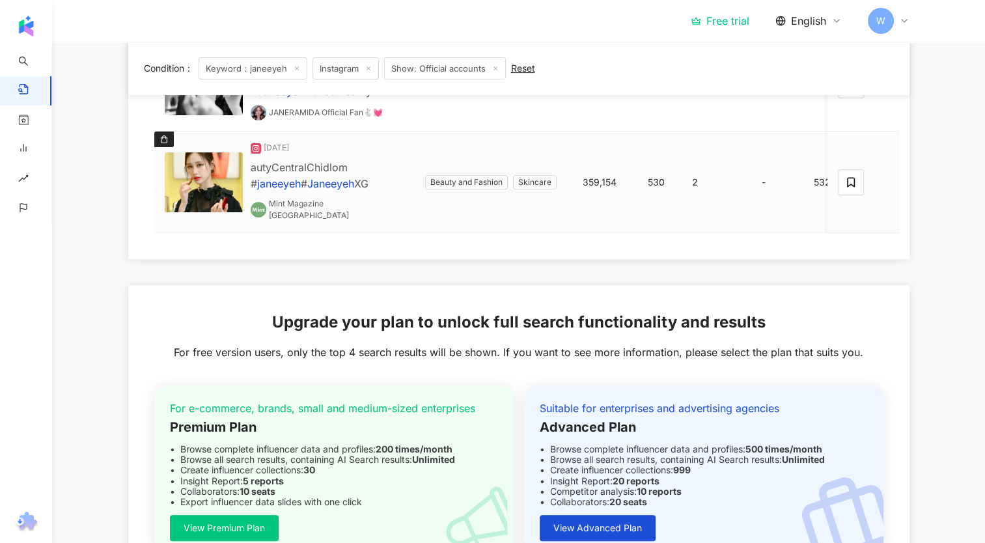
scroll to position [455, 0]
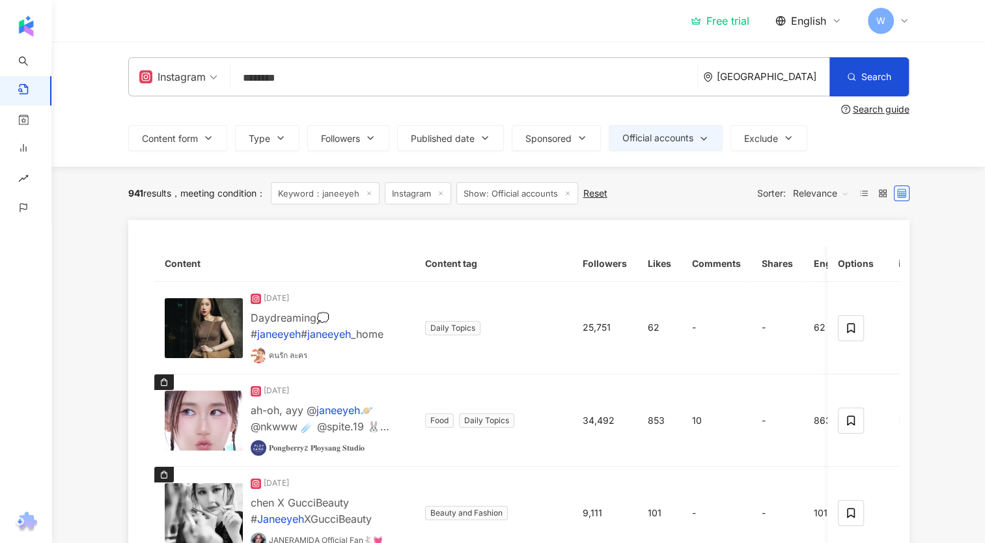
drag, startPoint x: 345, startPoint y: 74, endPoint x: 204, endPoint y: 81, distance: 141.4
click at [204, 81] on div "Instagram janeeyeh ******** [GEOGRAPHIC_DATA] Search" at bounding box center [518, 76] width 781 height 39
paste input "**********"
type input "**********"
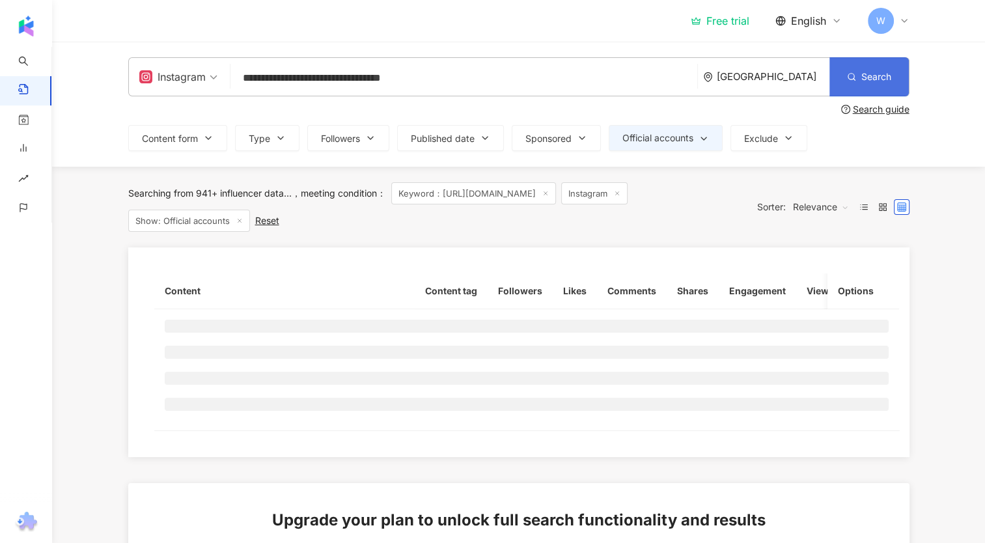
click at [883, 74] on span "Search" at bounding box center [876, 77] width 30 height 10
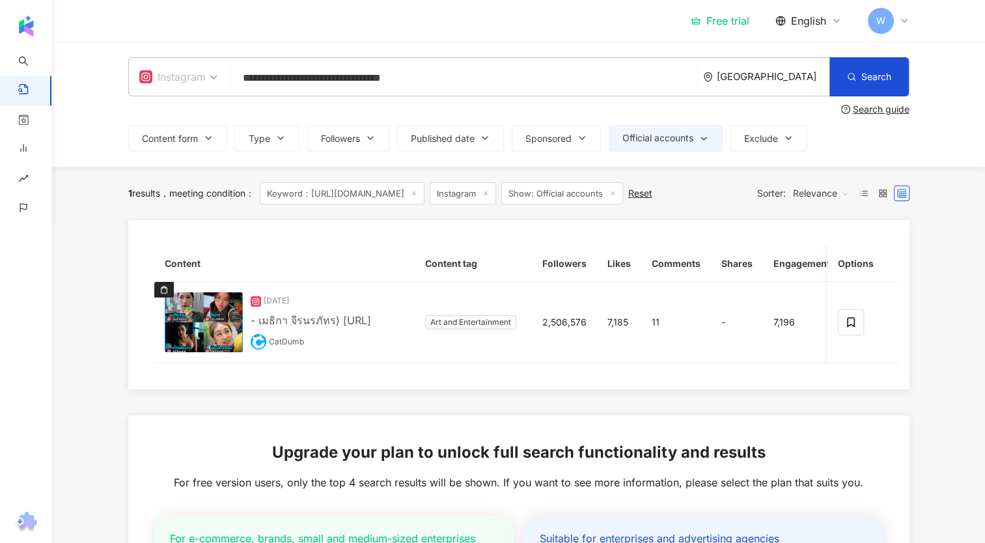
click at [185, 88] on span at bounding box center [178, 77] width 78 height 38
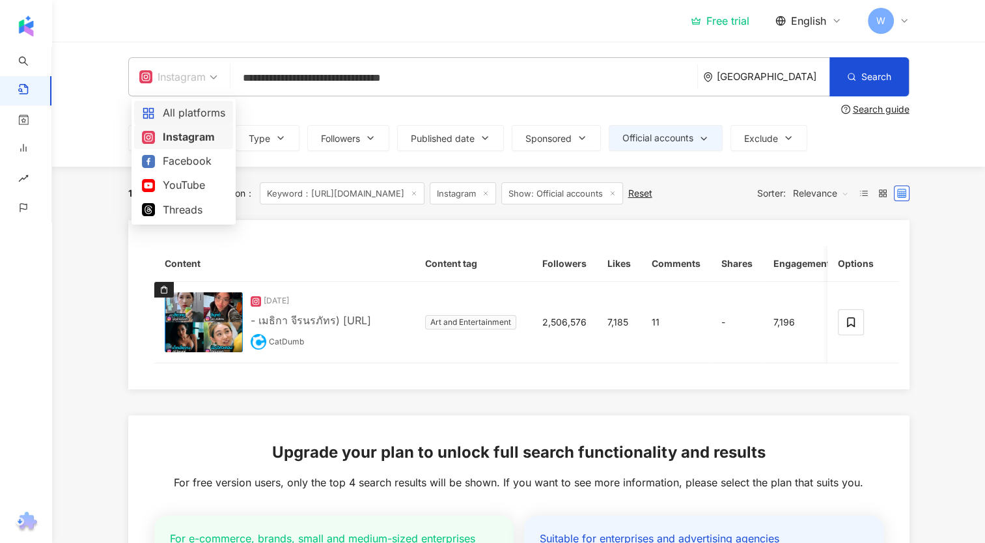
click at [182, 113] on div "All platforms" at bounding box center [183, 113] width 83 height 16
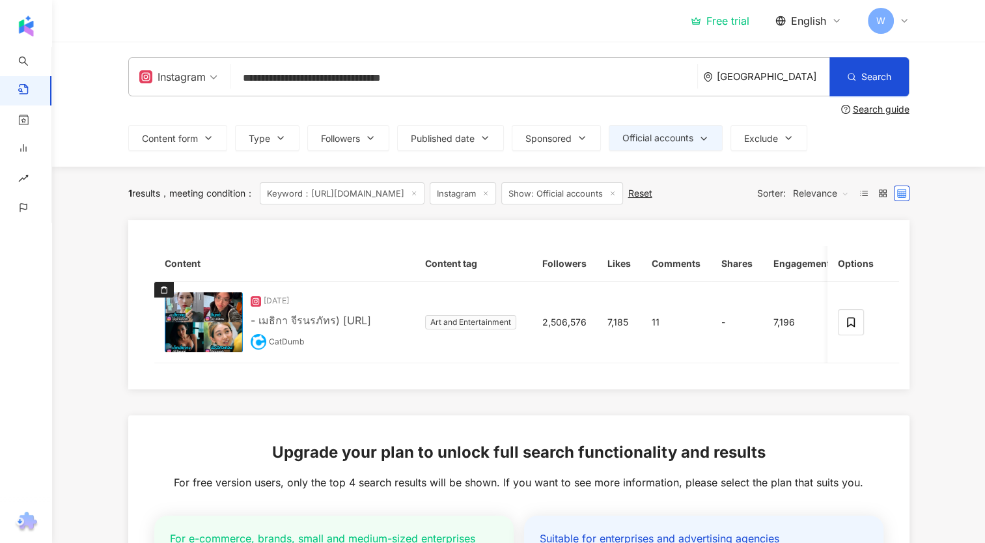
click at [447, 69] on input "**********" at bounding box center [464, 78] width 456 height 28
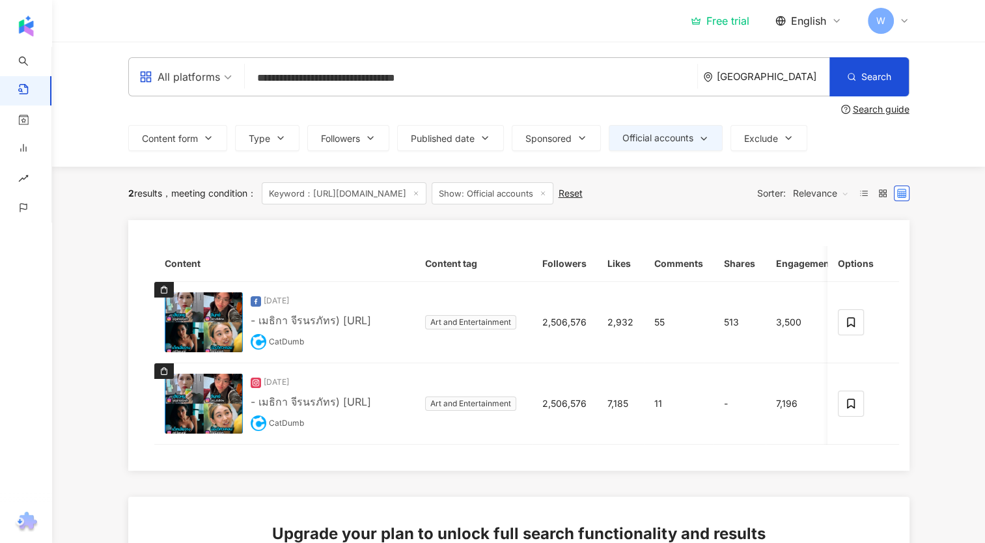
click at [419, 194] on icon at bounding box center [416, 193] width 7 height 7
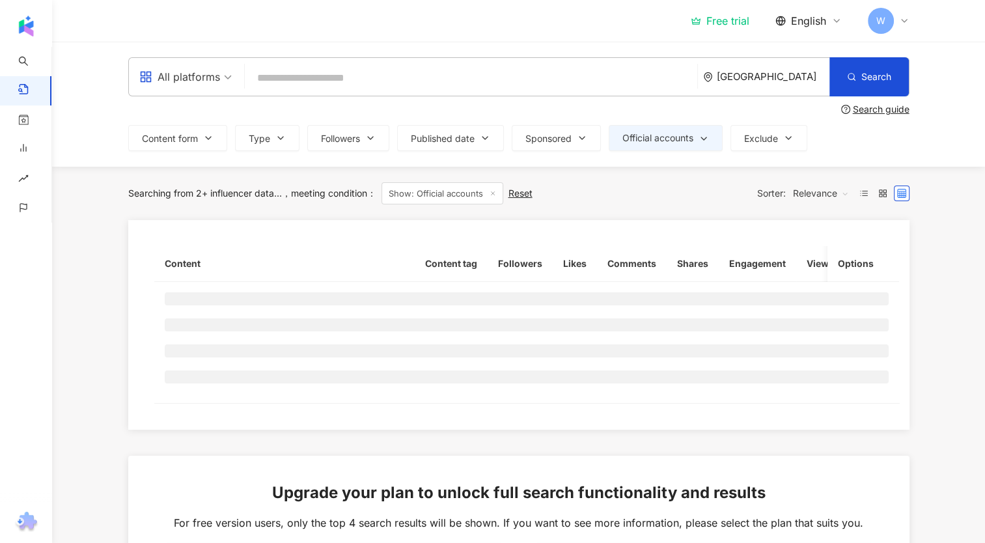
click at [401, 74] on input "search" at bounding box center [471, 78] width 442 height 28
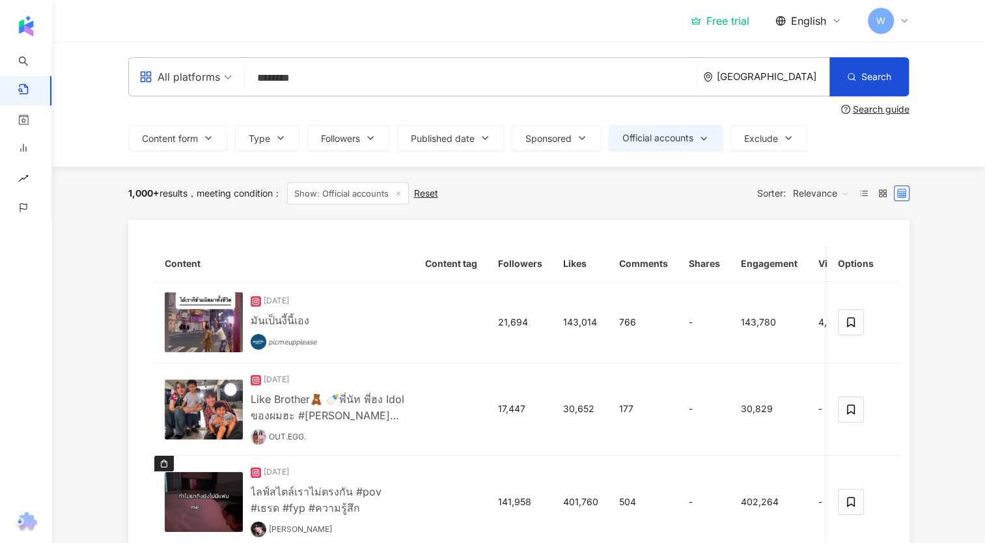
type input "********"
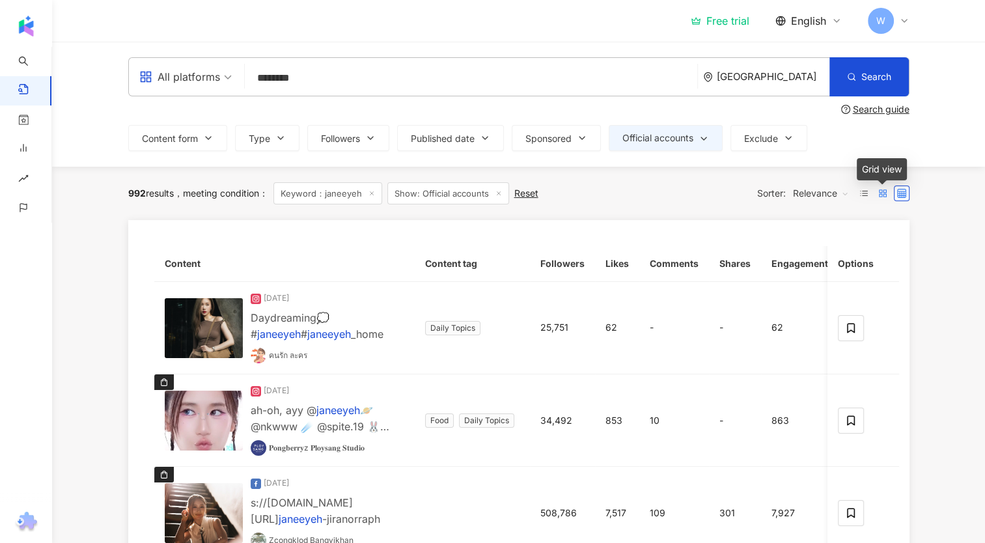
click at [878, 190] on rect at bounding box center [879, 191] width 3 height 3
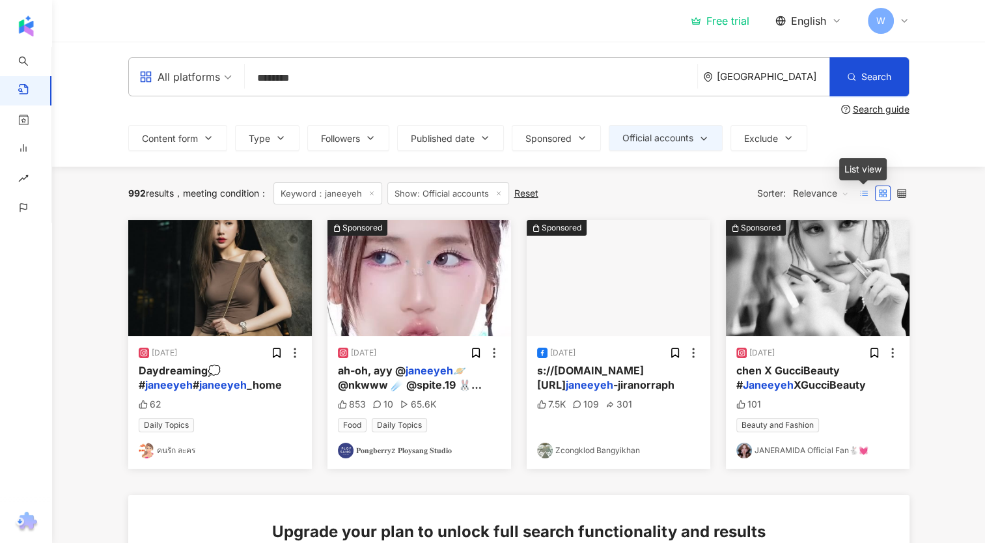
click at [862, 194] on icon at bounding box center [863, 193] width 9 height 9
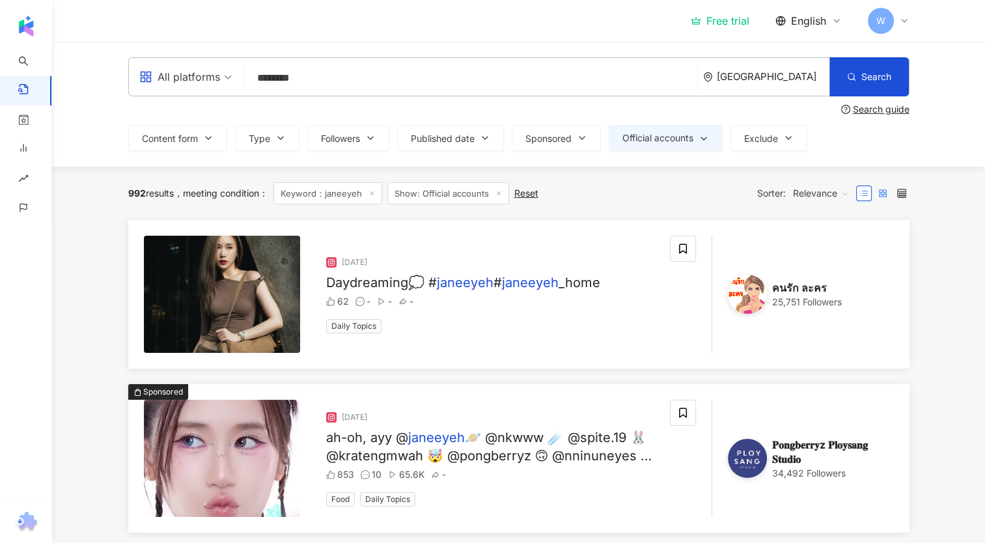
click at [877, 195] on label at bounding box center [883, 193] width 16 height 16
